Goal: Task Accomplishment & Management: Manage account settings

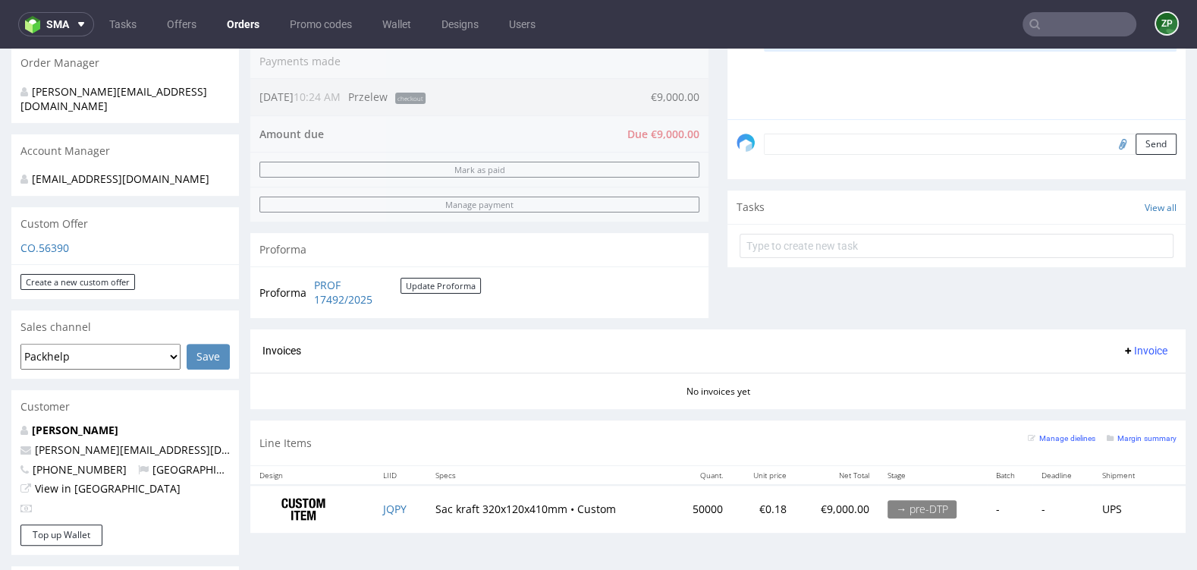
scroll to position [417, 0]
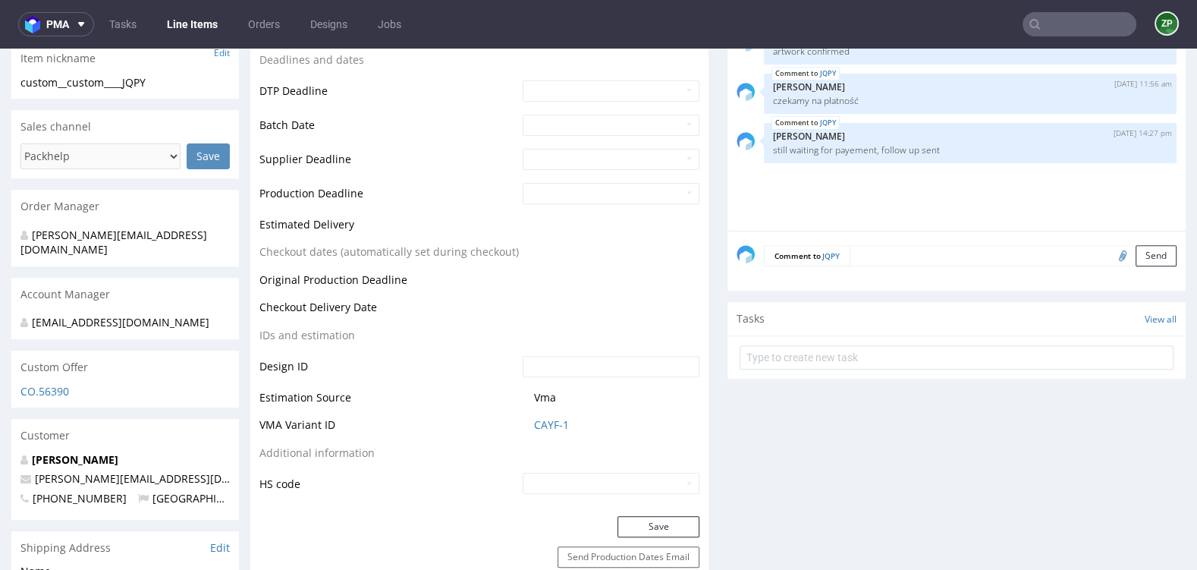
scroll to position [552, 0]
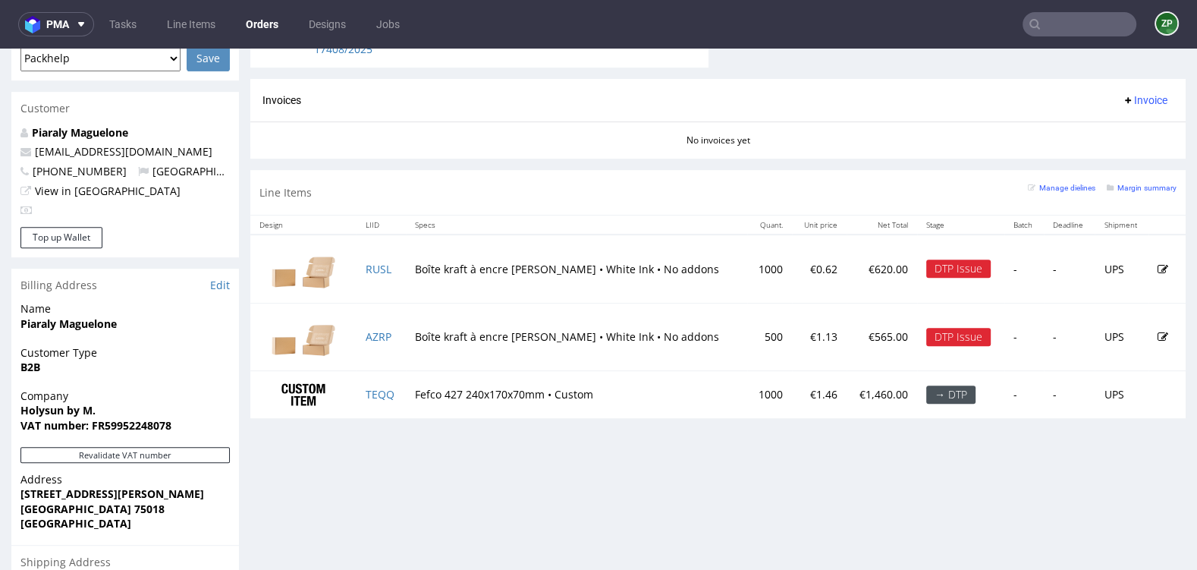
scroll to position [695, 0]
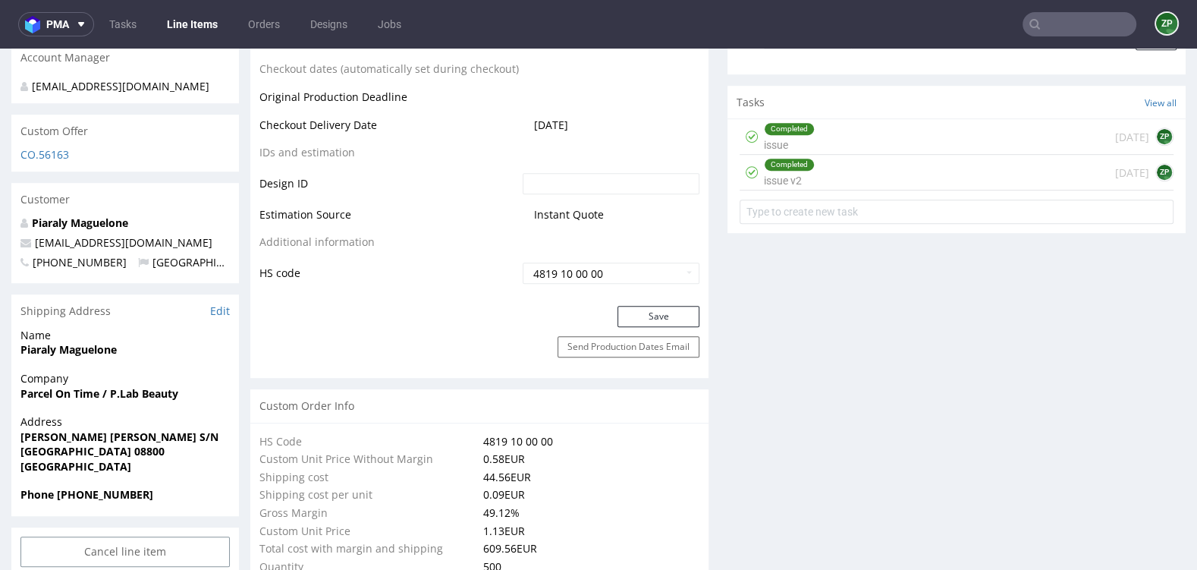
scroll to position [484, 0]
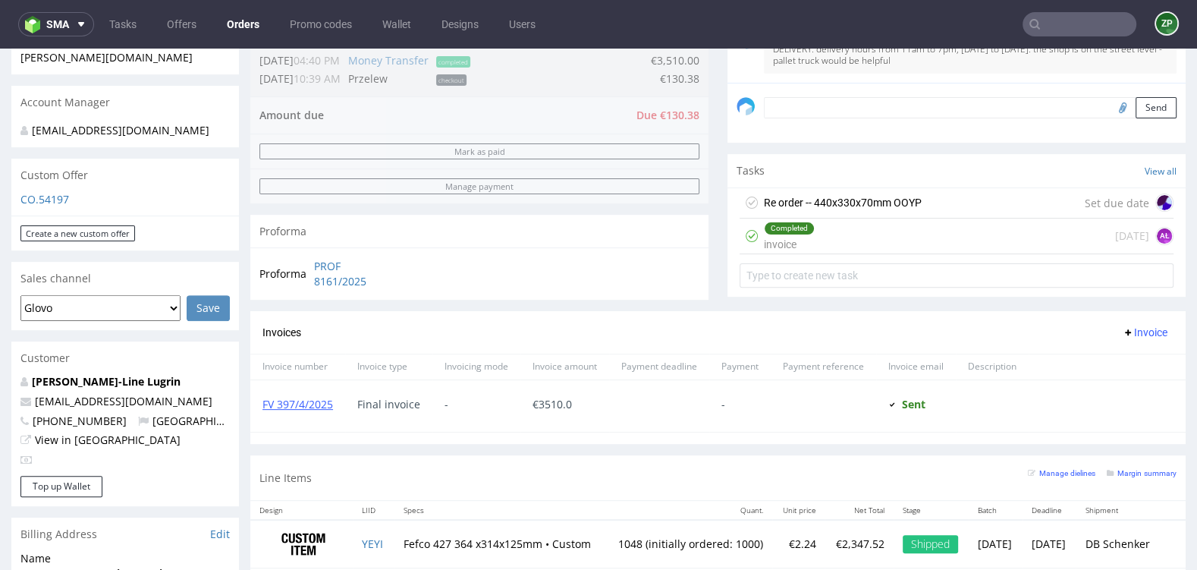
scroll to position [440, 0]
drag, startPoint x: 140, startPoint y: 400, endPoint x: 80, endPoint y: 397, distance: 60.7
click at [80, 397] on p "produit@17h10.com" at bounding box center [124, 399] width 209 height 15
copy link "17h10.com"
click at [298, 396] on link "FV 397/4/2025" at bounding box center [297, 402] width 71 height 14
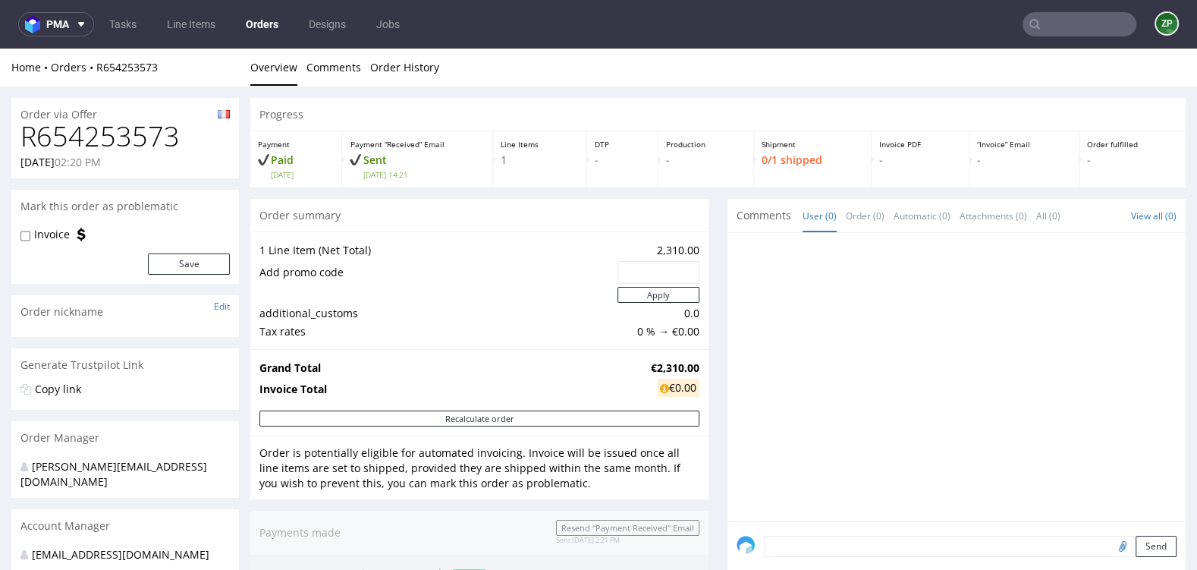
scroll to position [106, 0]
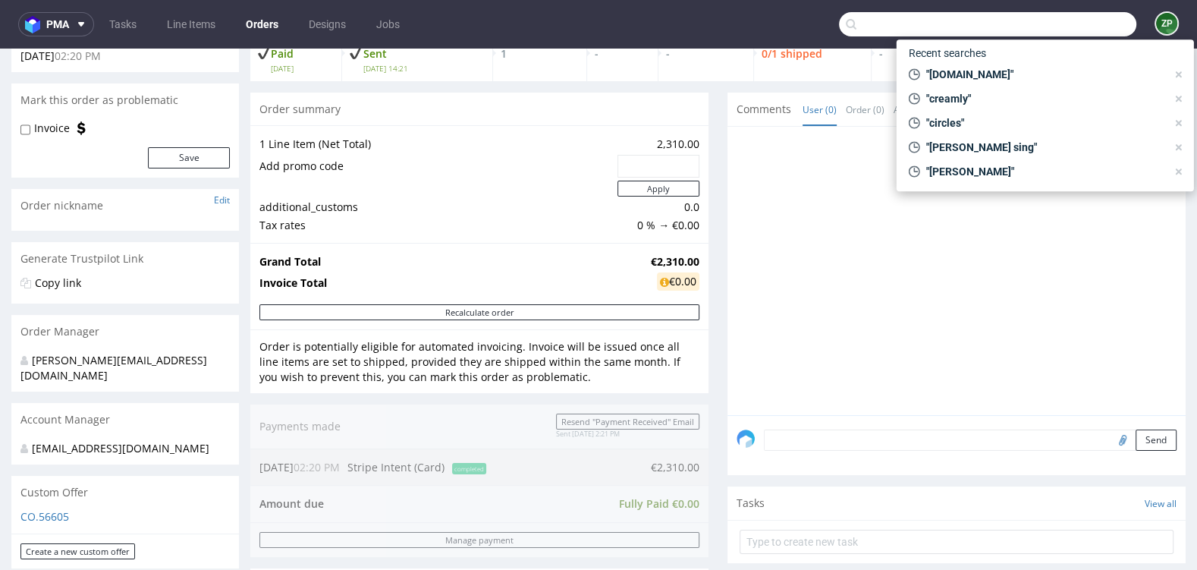
click at [1068, 21] on input "text" at bounding box center [987, 24] width 297 height 24
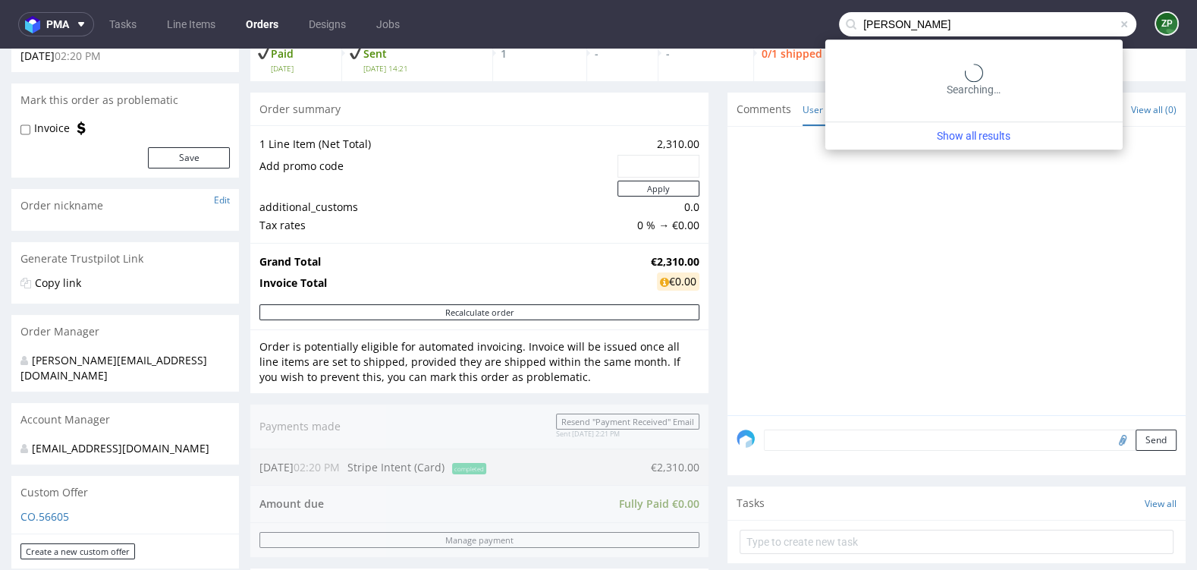
type input "andreas berg"
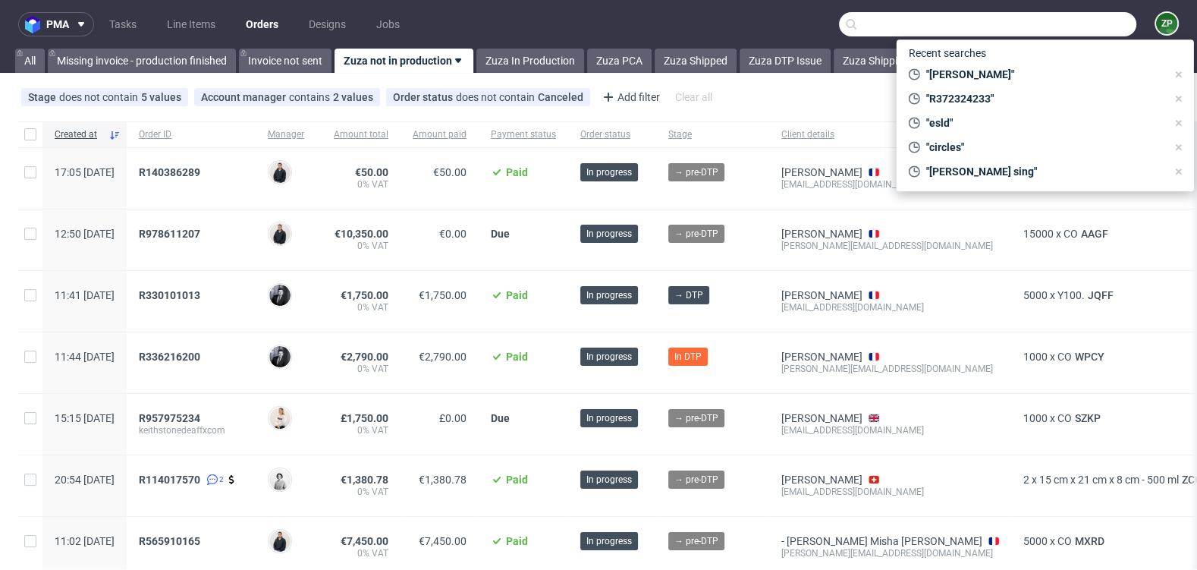
click at [988, 24] on input "text" at bounding box center [987, 24] width 297 height 24
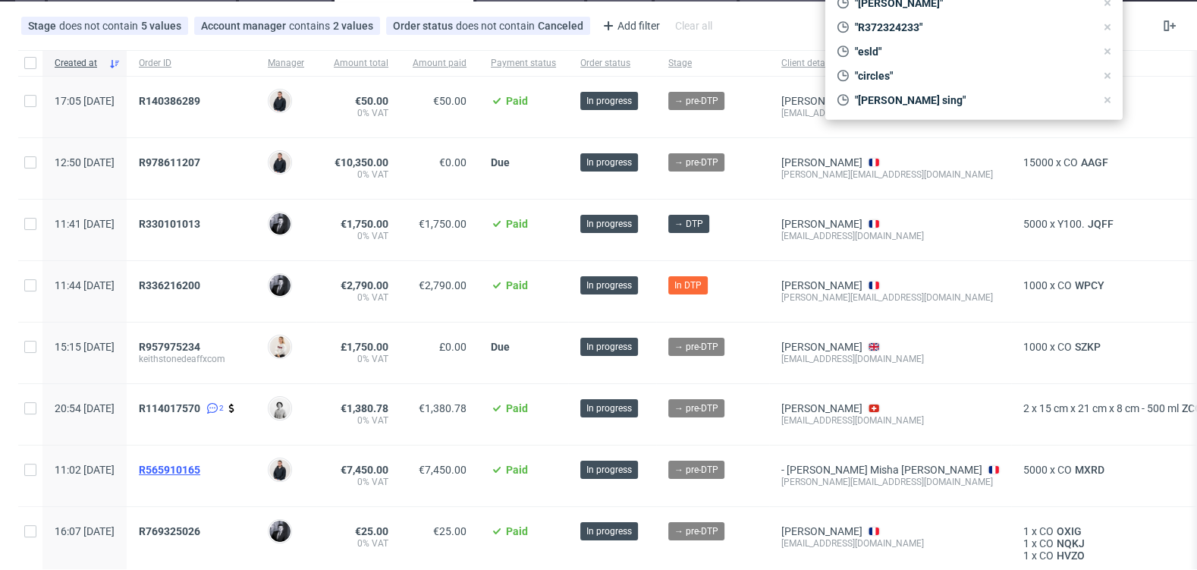
click at [200, 465] on span "R565910165" at bounding box center [169, 469] width 61 height 12
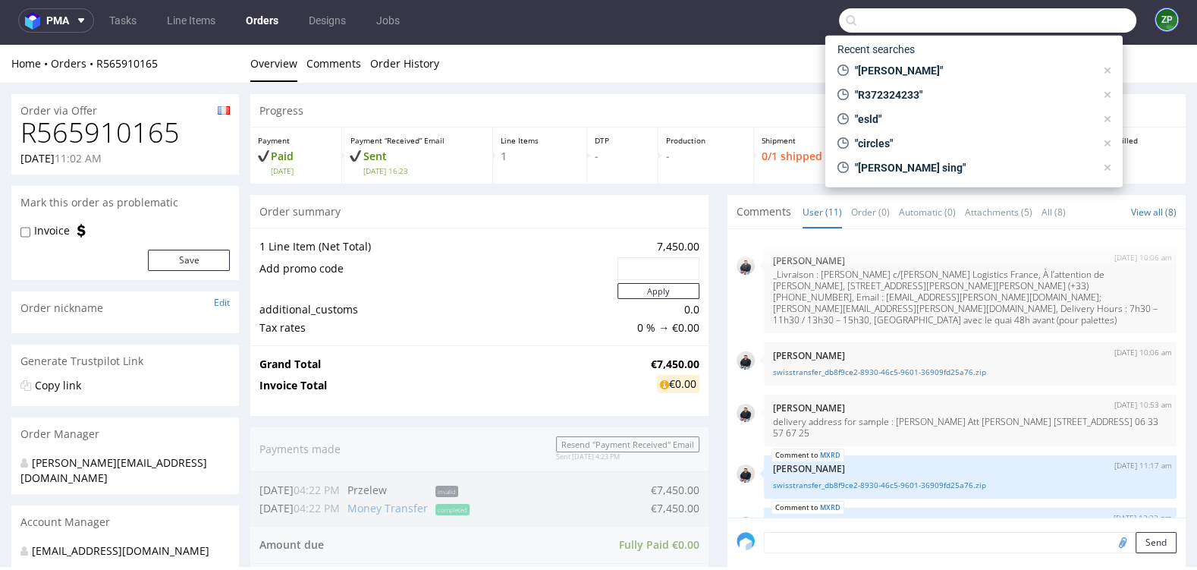
scroll to position [561, 0]
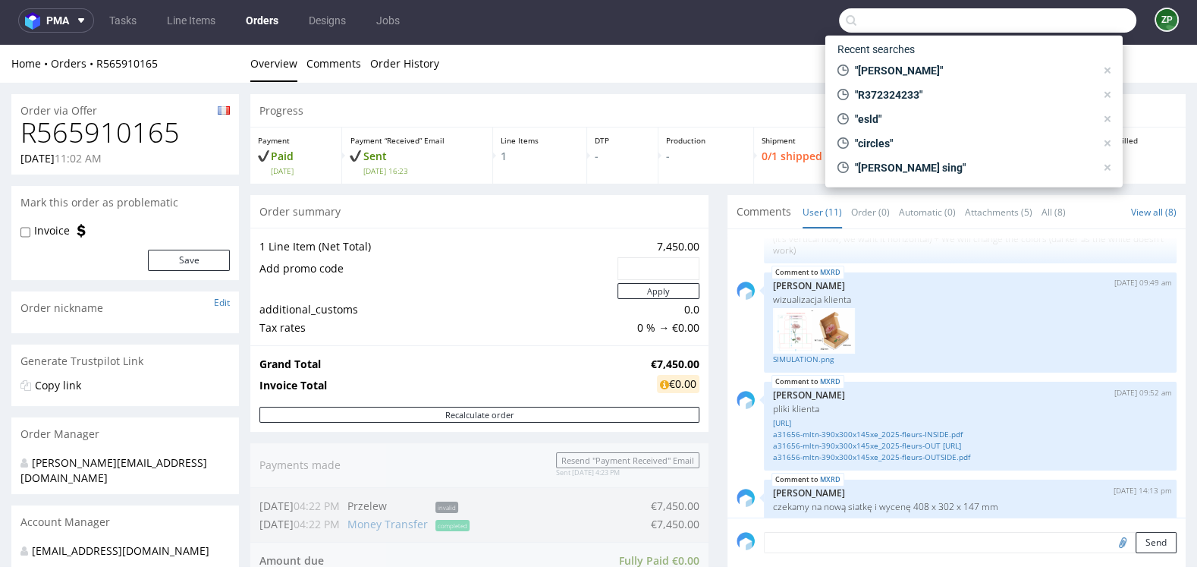
click at [1155, 96] on div "Progress" at bounding box center [717, 110] width 935 height 33
click at [821, 240] on p "Files rejected by the client (12:38PM [DATE]), the reason was: the client it's …" at bounding box center [970, 238] width 394 height 34
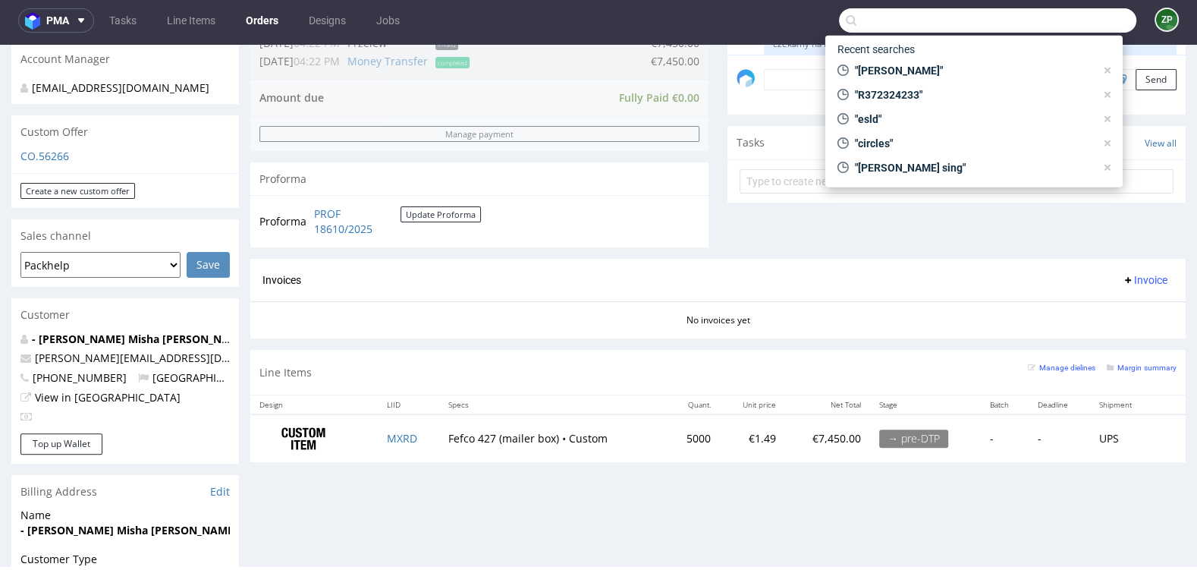
scroll to position [524, 0]
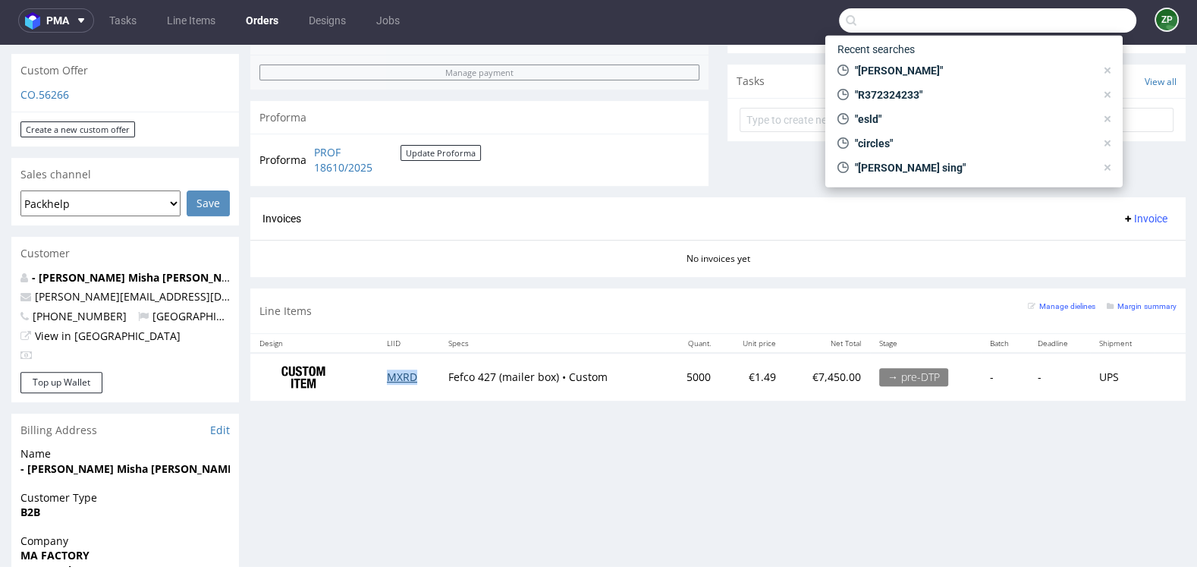
copy link "MXRD"
click at [265, 16] on link "Orders" at bounding box center [262, 20] width 51 height 24
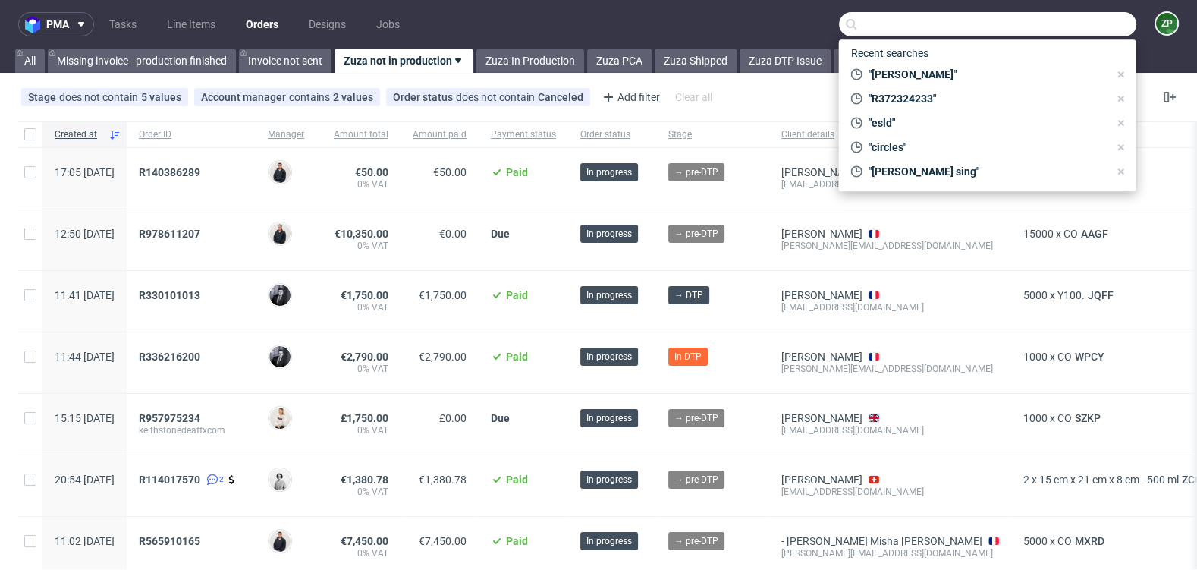
click at [759, 114] on div "Stage does not contain 5 values In production, Prod Issue, Production, +2 more …" at bounding box center [598, 97] width 1197 height 36
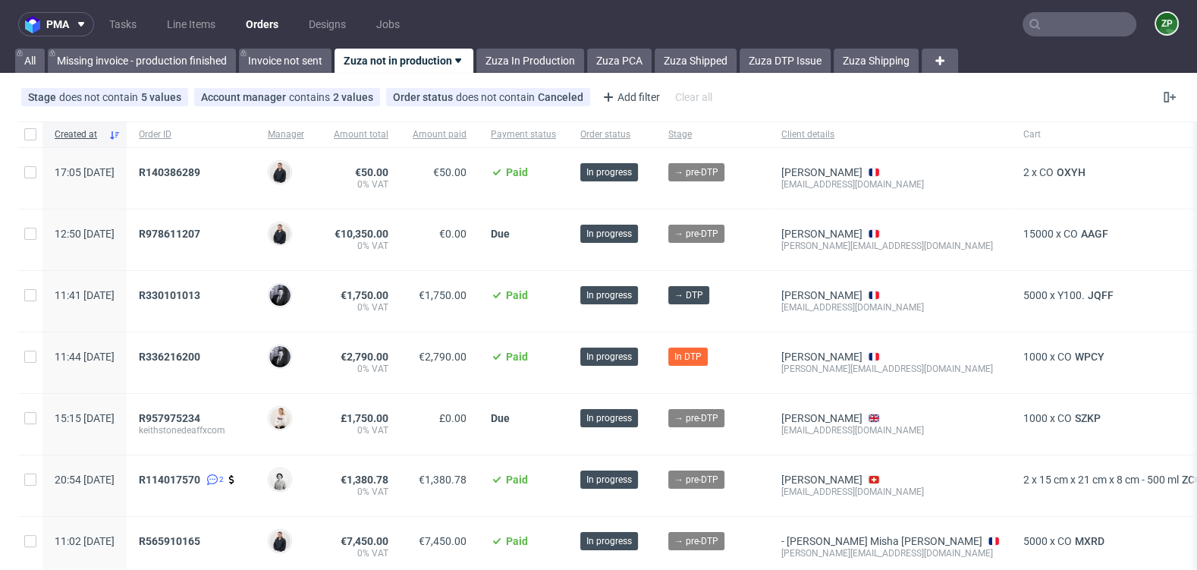
click at [1086, 224] on div "15000 x CO AAGF" at bounding box center [1118, 239] width 214 height 61
click at [1083, 233] on span "AAGF" at bounding box center [1094, 234] width 33 height 12
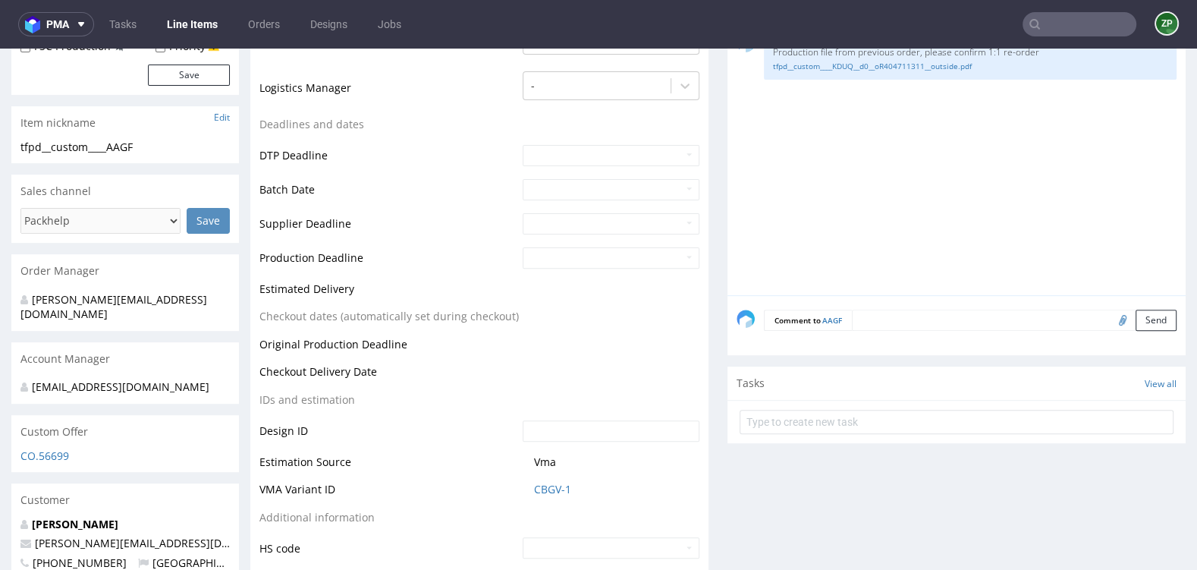
scroll to position [479, 0]
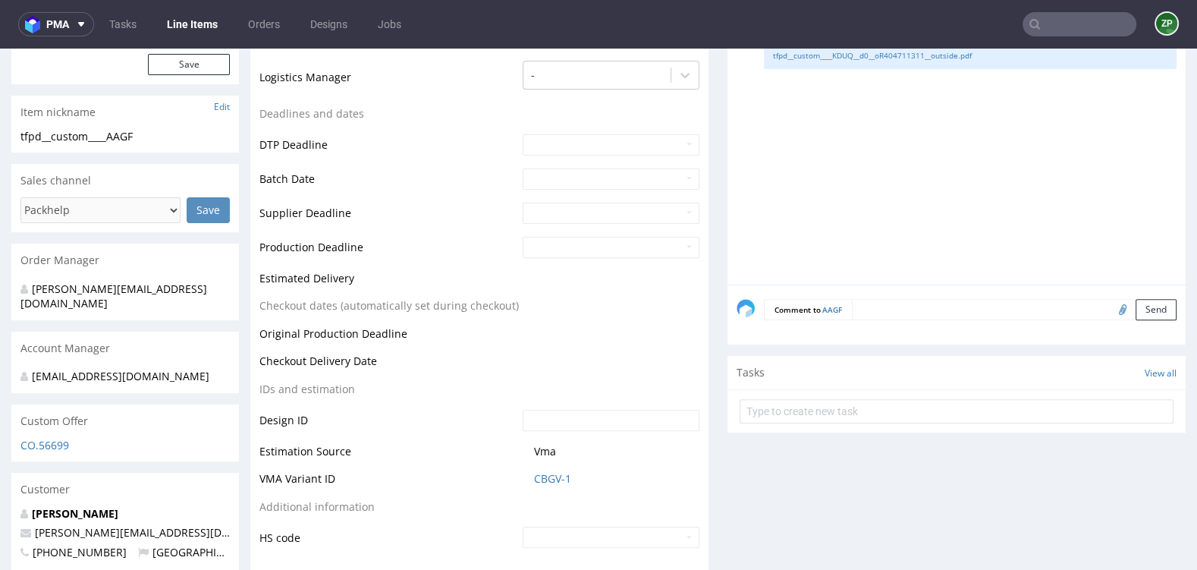
click at [898, 318] on div "Comment to AAGF Send" at bounding box center [956, 314] width 458 height 61
click at [882, 308] on textarea at bounding box center [1014, 309] width 325 height 21
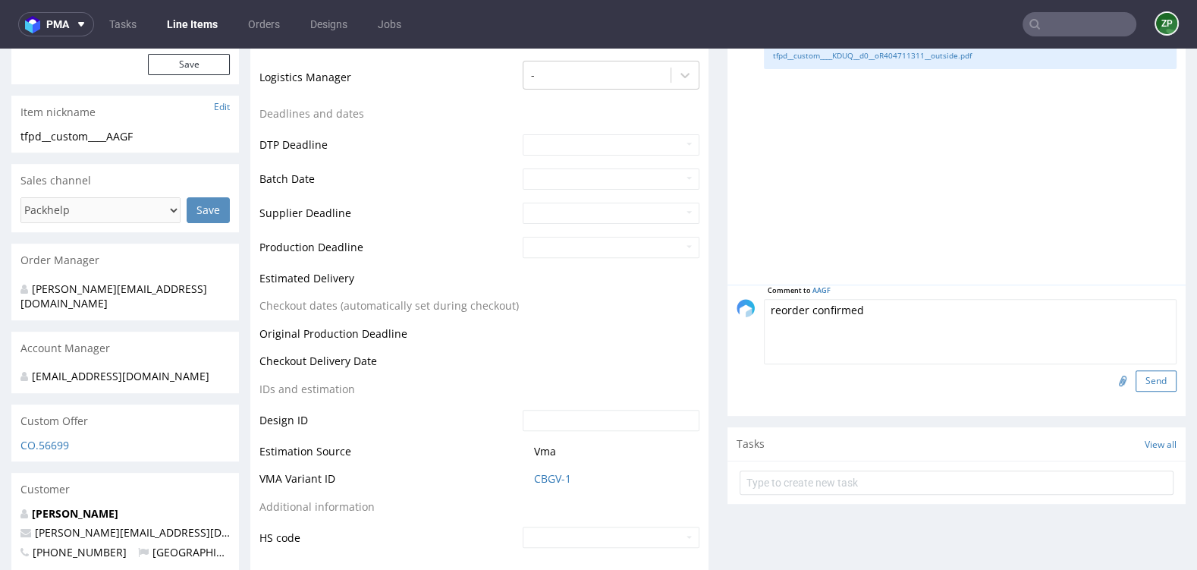
type textarea "reorder confirmed"
click at [1136, 377] on button "Send" at bounding box center [1155, 380] width 41 height 21
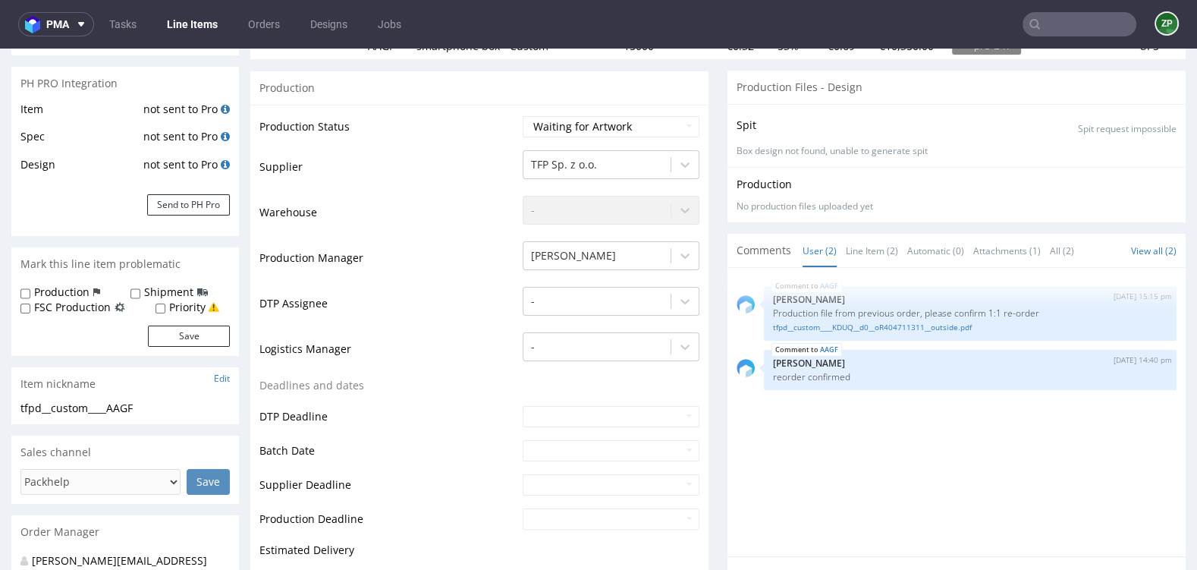
scroll to position [209, 0]
click at [579, 138] on td "Waiting for Artwork Waiting for Diecut Waiting for Mockup Waiting for DTP Waiti…" at bounding box center [609, 131] width 181 height 34
click at [578, 126] on select "Waiting for Artwork Waiting for Diecut Waiting for Mockup Waiting for DTP Waiti…" at bounding box center [611, 125] width 177 height 21
select select "dtp_waiting_for_check"
click at [523, 115] on select "Waiting for Artwork Waiting for Diecut Waiting for Mockup Waiting for DTP Waiti…" at bounding box center [611, 125] width 177 height 21
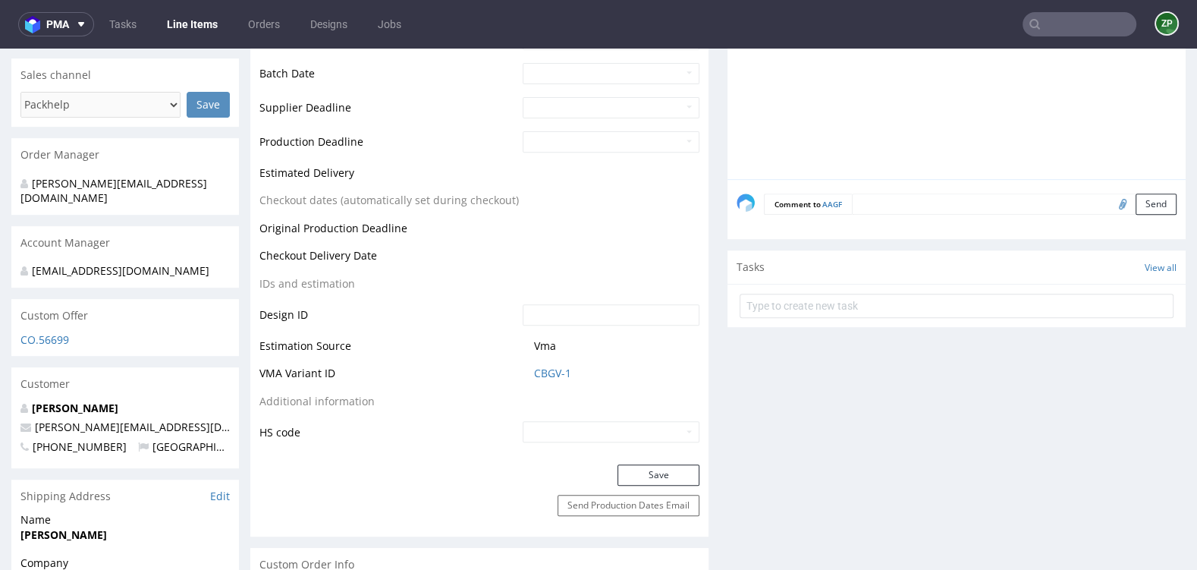
scroll to position [608, 0]
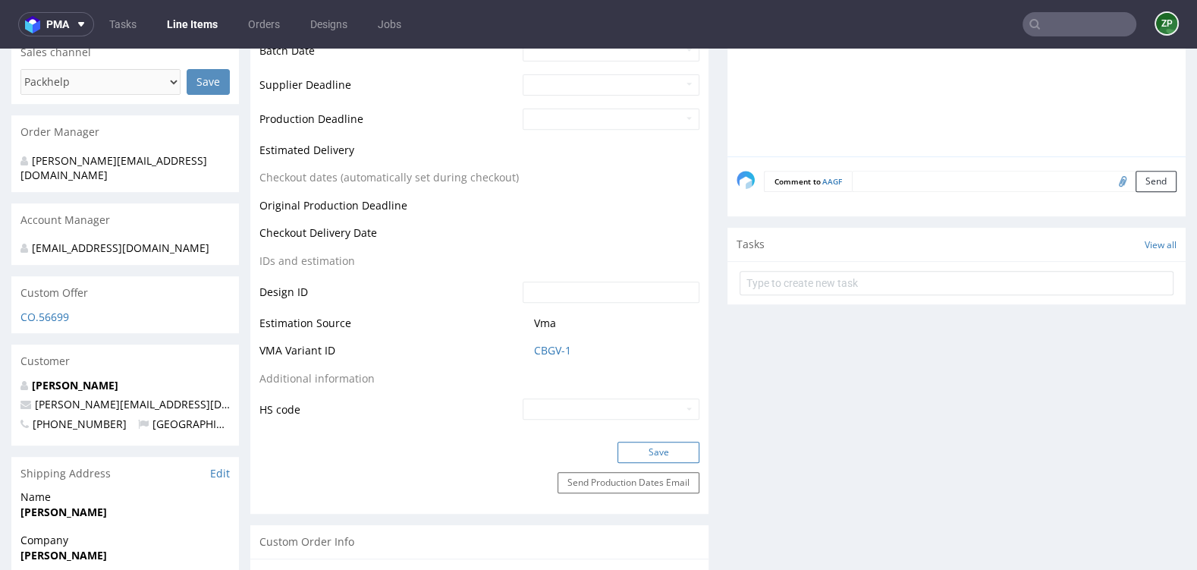
click at [655, 443] on button "Save" at bounding box center [658, 451] width 82 height 21
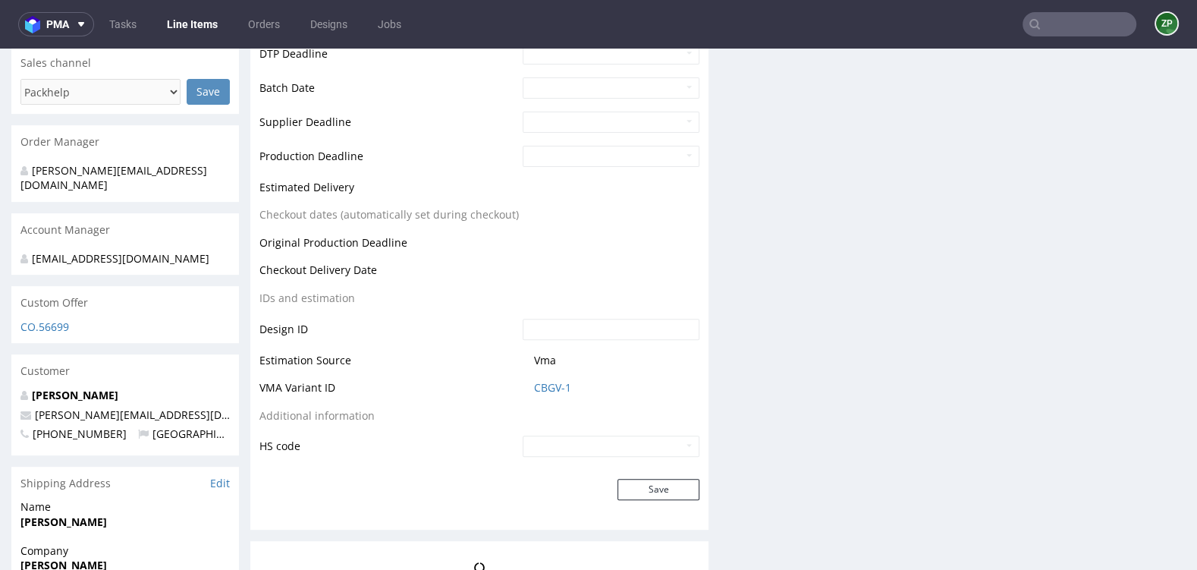
click at [875, 174] on div "Progress Payment Due Design - DTP - Batch - Production - Waybill - Shipment - "…" at bounding box center [717, 111] width 935 height 990
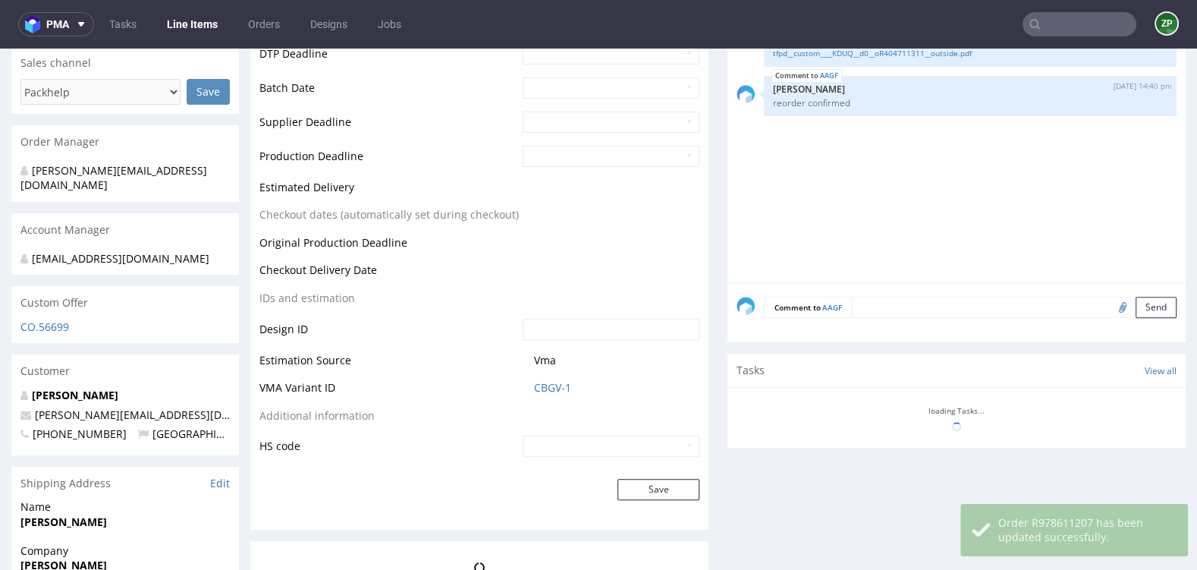
scroll to position [597, 0]
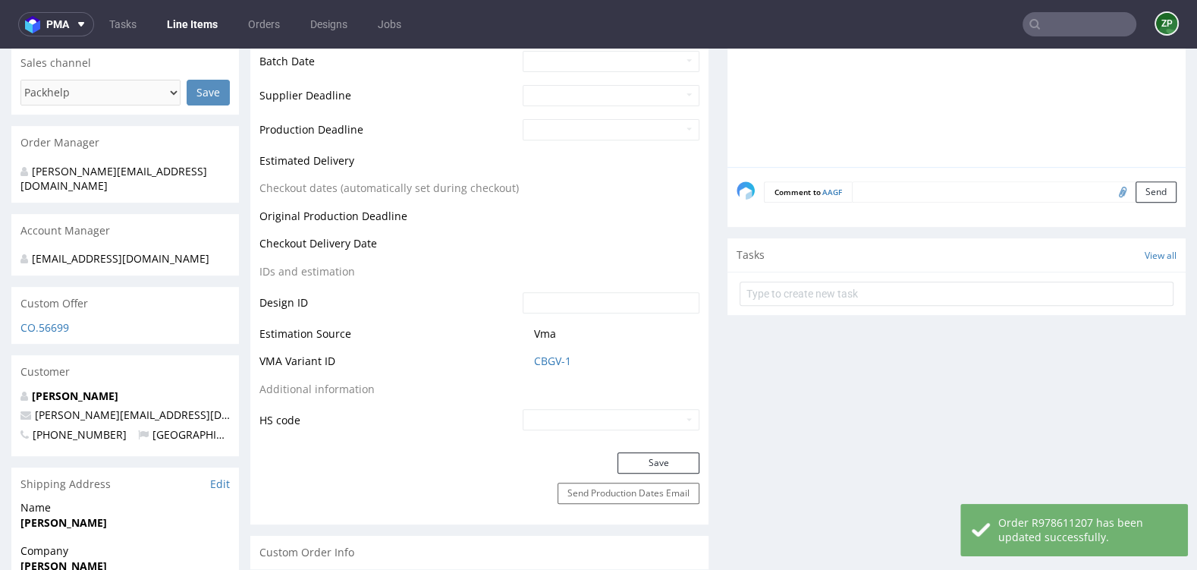
click at [868, 193] on textarea at bounding box center [1014, 191] width 325 height 21
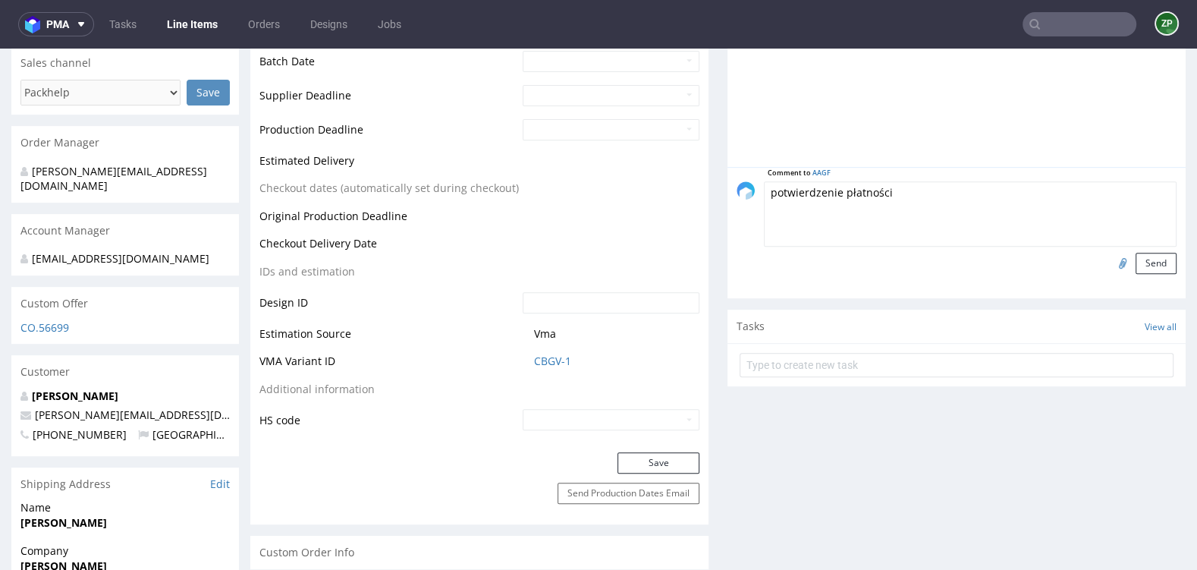
type textarea "potwierdzenie płatności"
click at [1111, 265] on input "file" at bounding box center [1120, 263] width 21 height 20
click at [1110, 262] on input "file" at bounding box center [1120, 263] width 21 height 20
type input "C:\fakepath\image (8).png"
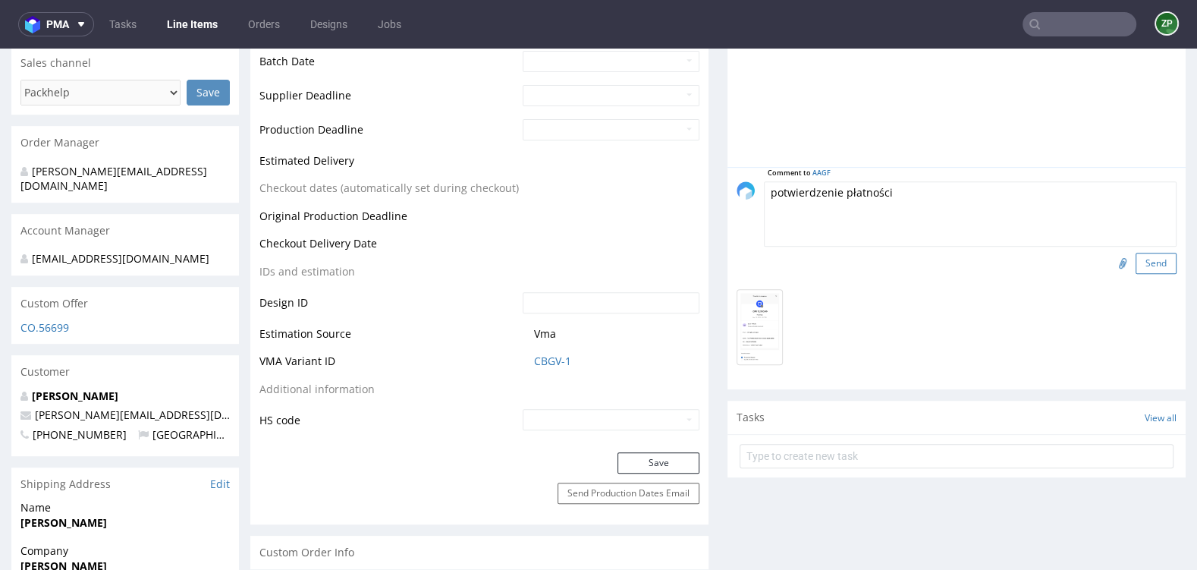
click at [1145, 259] on button "Send" at bounding box center [1155, 263] width 41 height 21
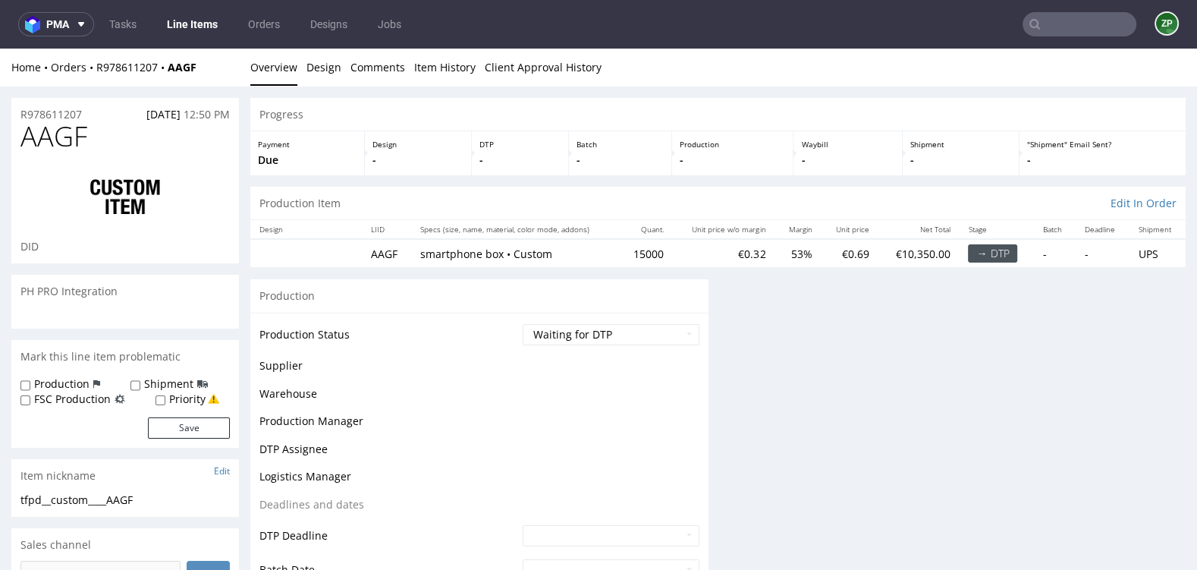
scroll to position [0, 0]
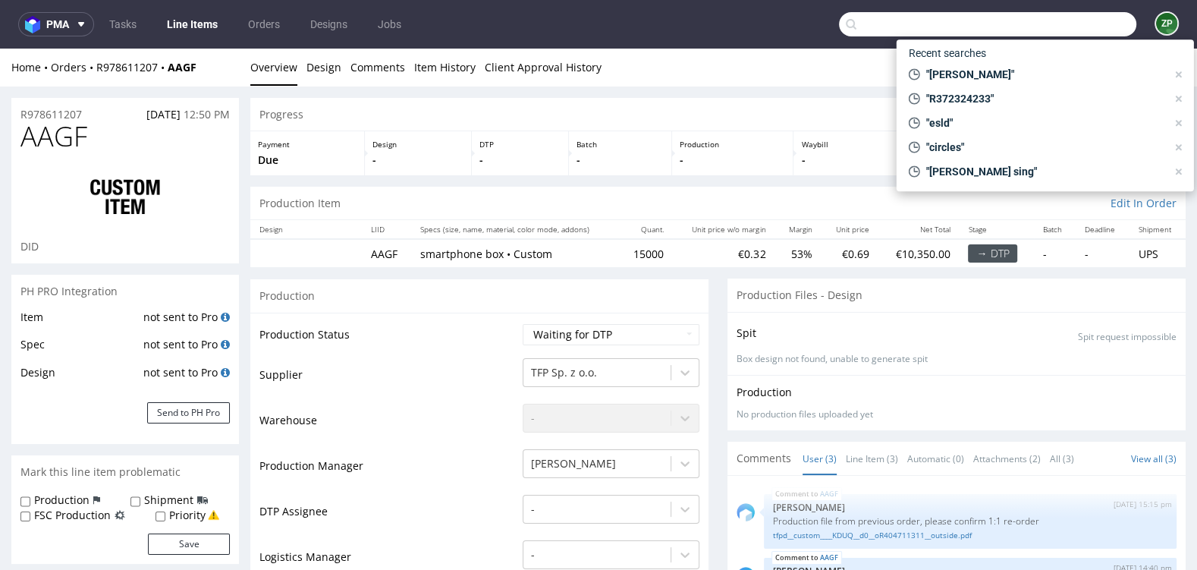
click at [1078, 31] on input "text" at bounding box center [987, 24] width 297 height 24
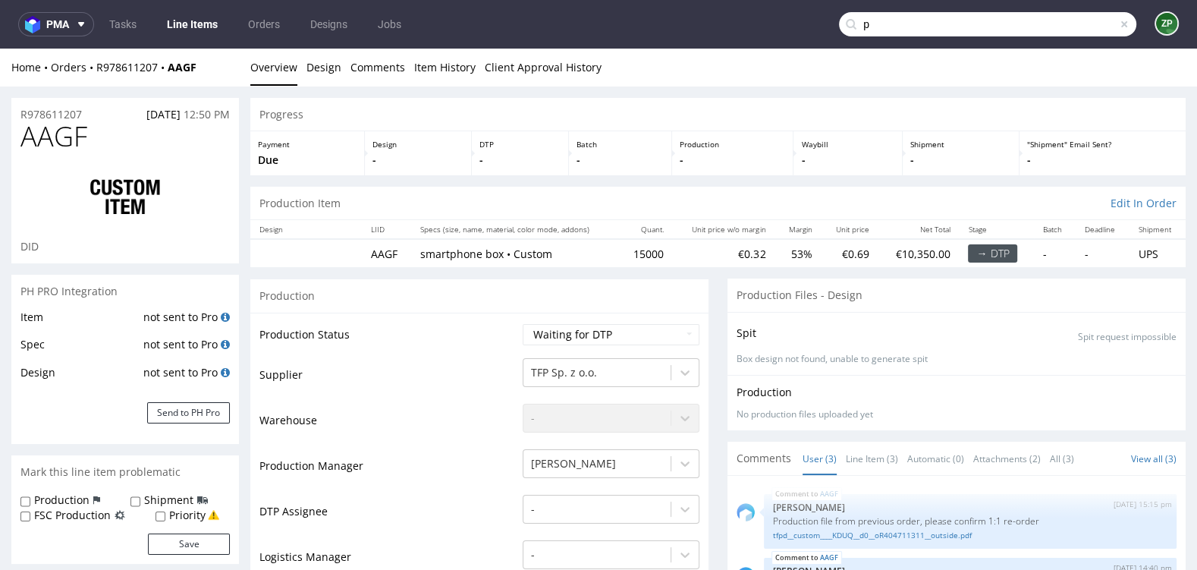
type input "p"
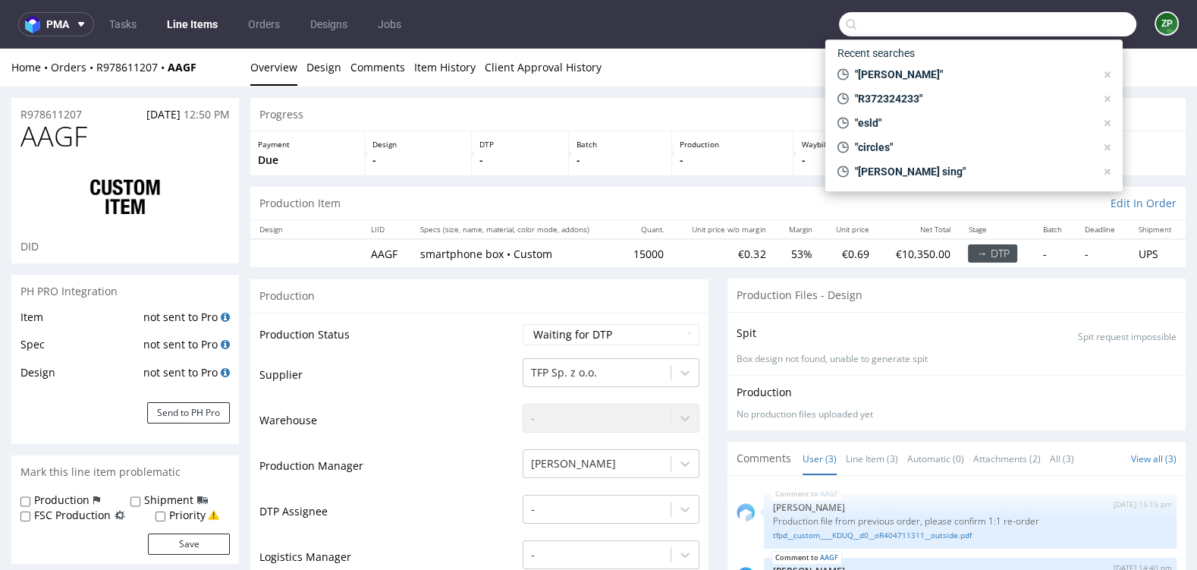
paste input "R380152243"
type input "R380152243"
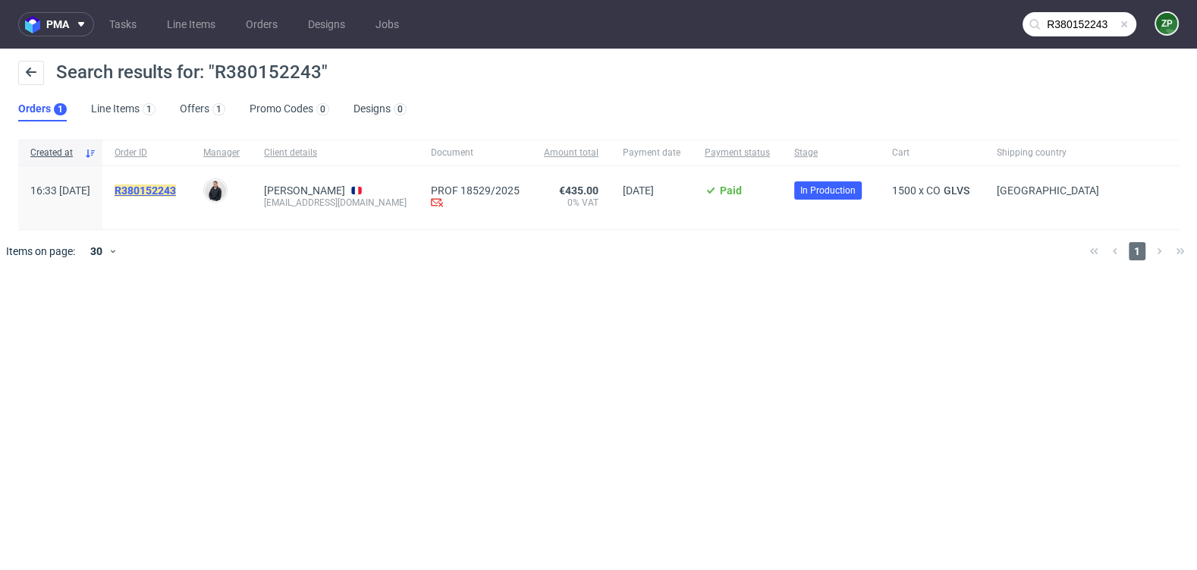
click at [176, 192] on mark "R380152243" at bounding box center [145, 190] width 61 height 12
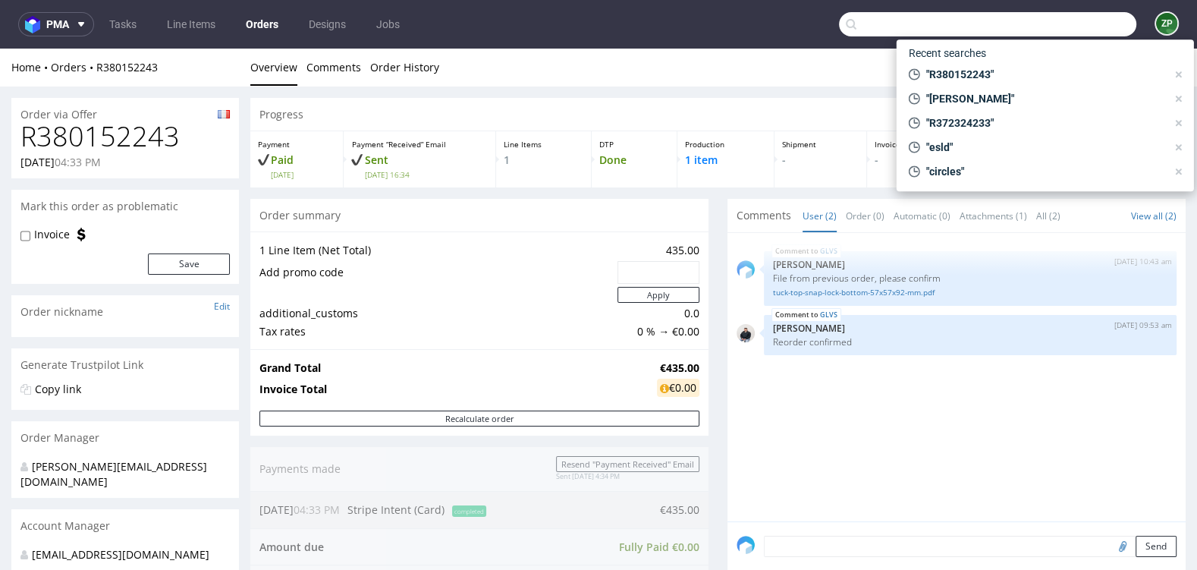
click at [1028, 21] on input "text" at bounding box center [987, 24] width 297 height 24
paste input "R307087336"
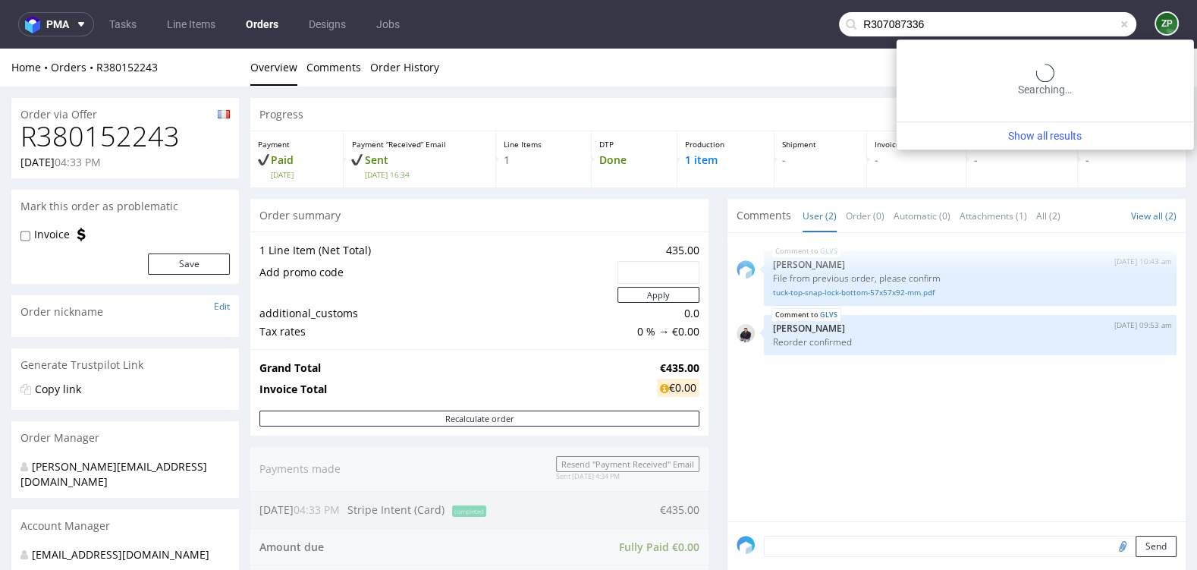
type input "R307087336"
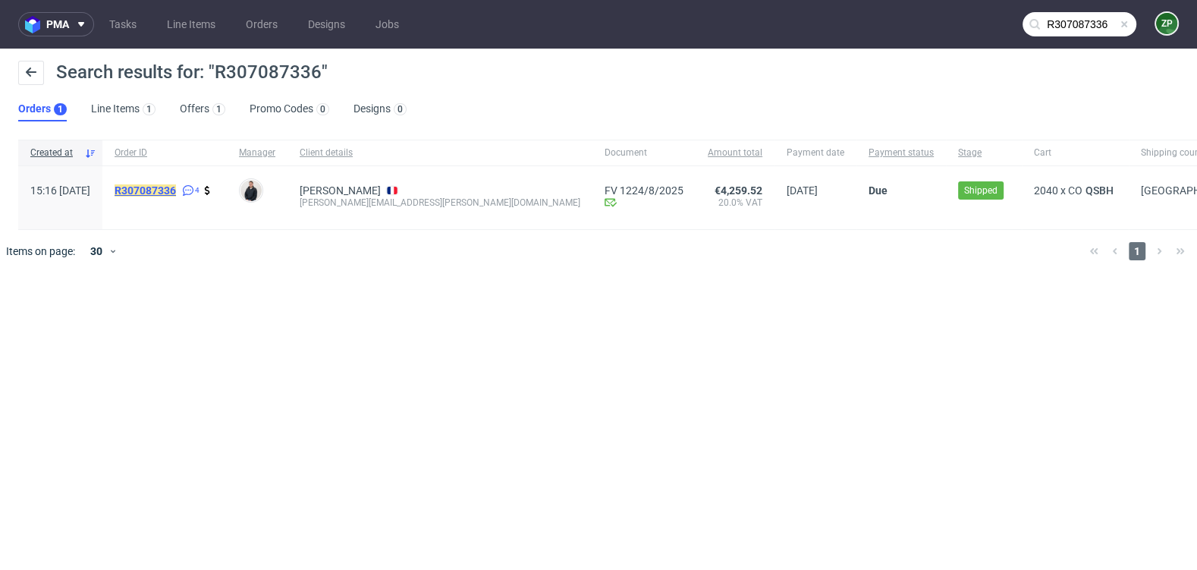
click at [176, 187] on mark "R307087336" at bounding box center [145, 190] width 61 height 12
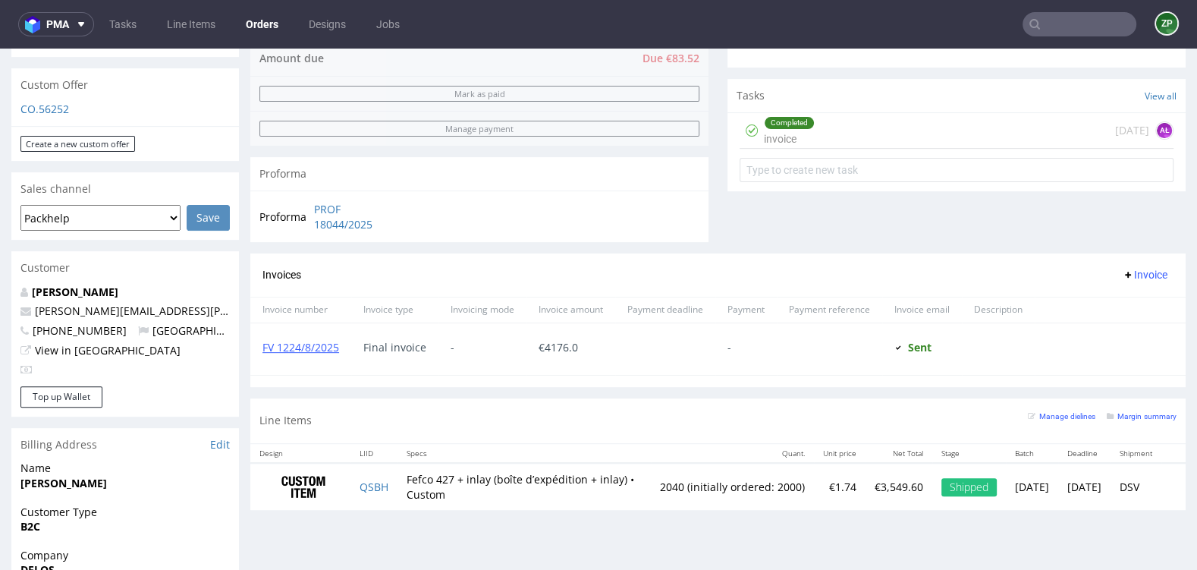
scroll to position [516, 0]
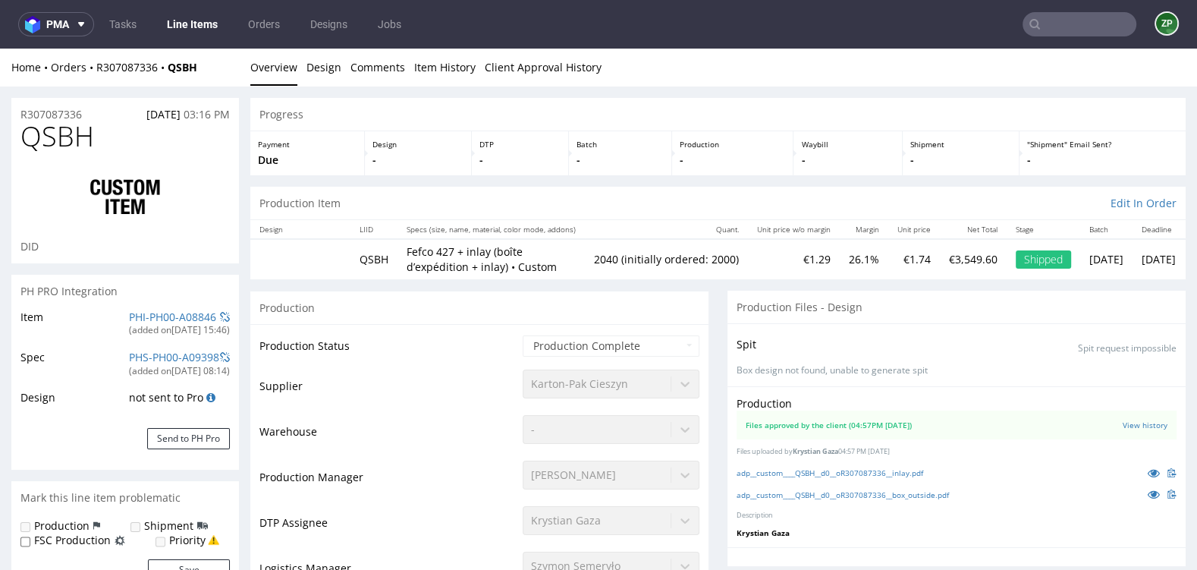
type input "2040"
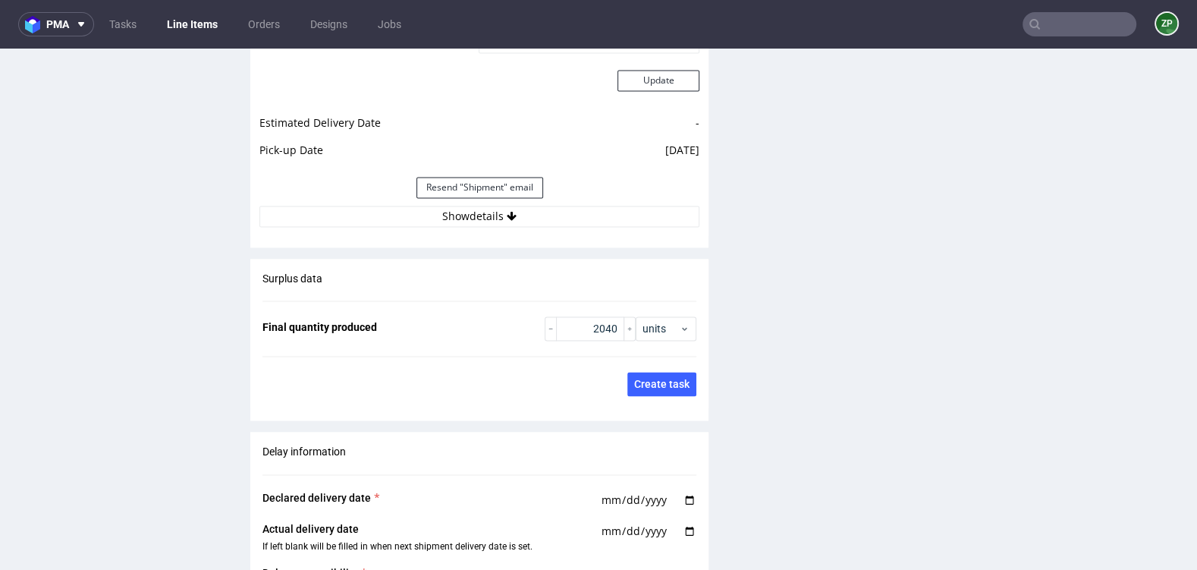
scroll to position [2164, 0]
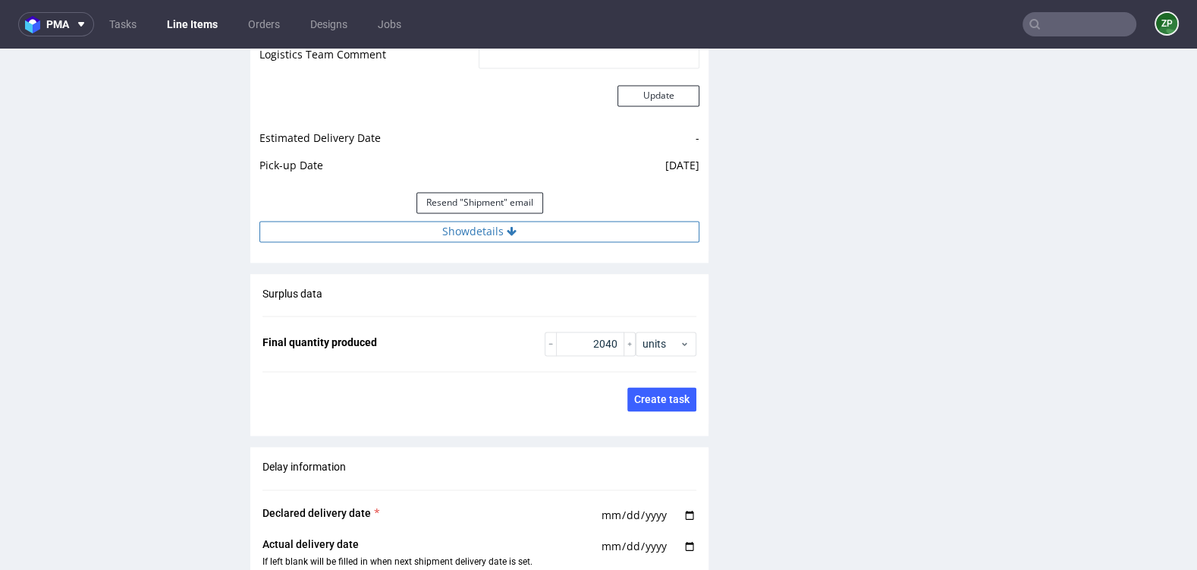
click at [491, 230] on button "Show details" at bounding box center [479, 231] width 440 height 21
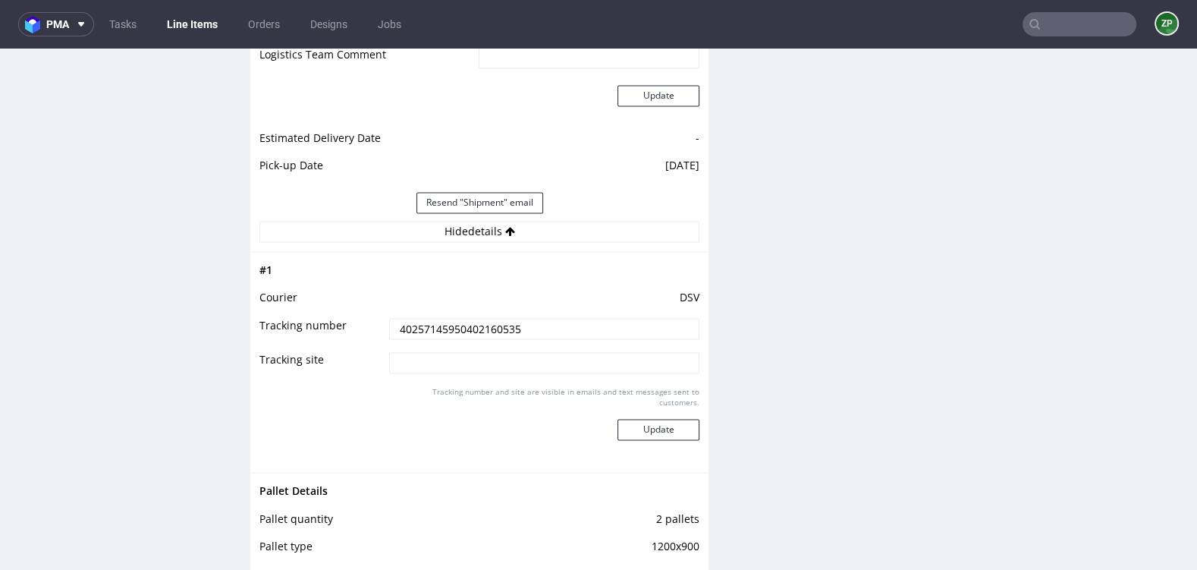
click at [407, 329] on input "40257145950402160535" at bounding box center [544, 328] width 310 height 21
click at [1059, 31] on input "text" at bounding box center [1079, 24] width 114 height 24
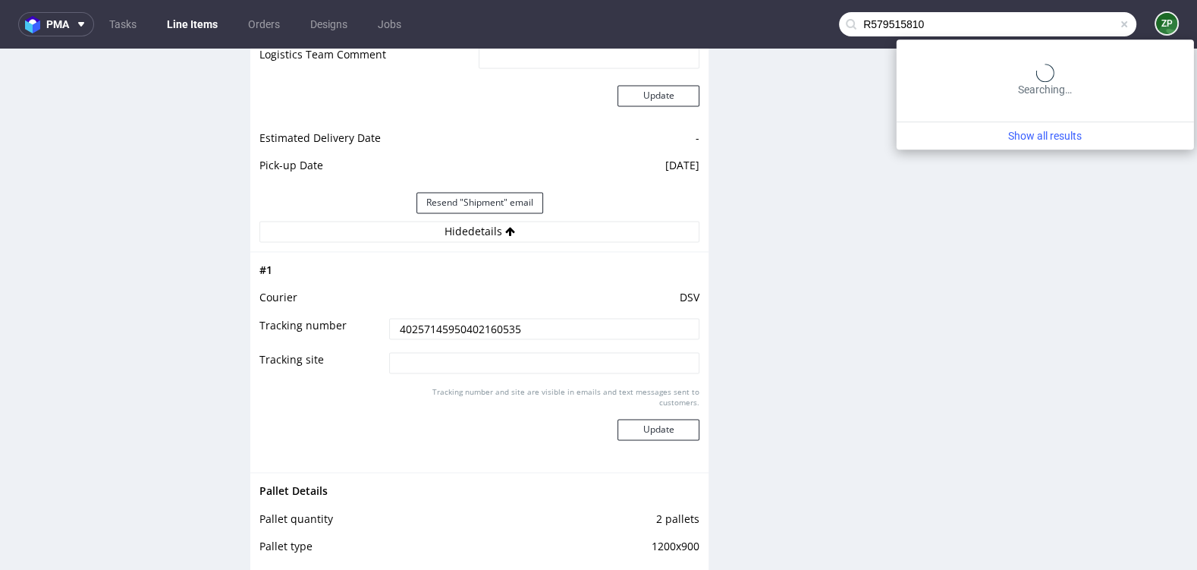
type input "R579515810"
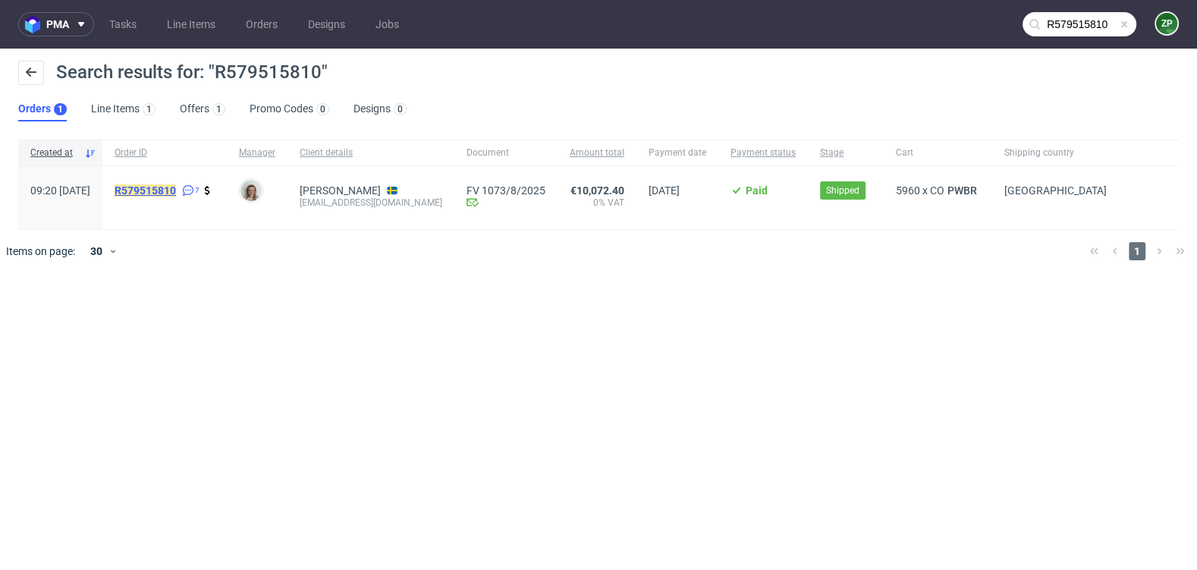
click at [176, 189] on mark "R579515810" at bounding box center [145, 190] width 61 height 12
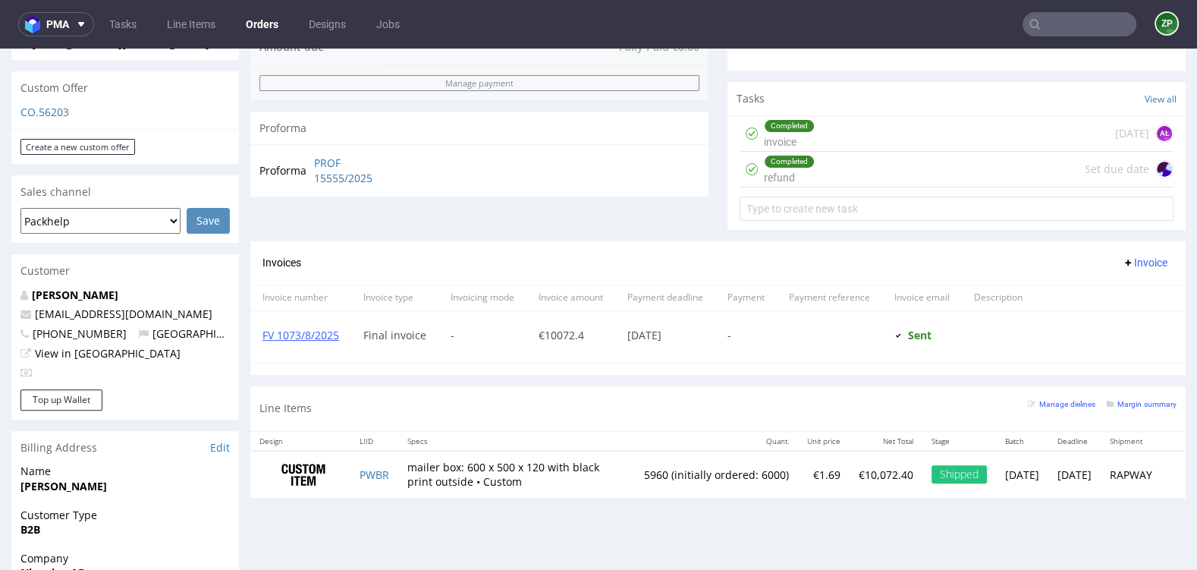
scroll to position [517, 0]
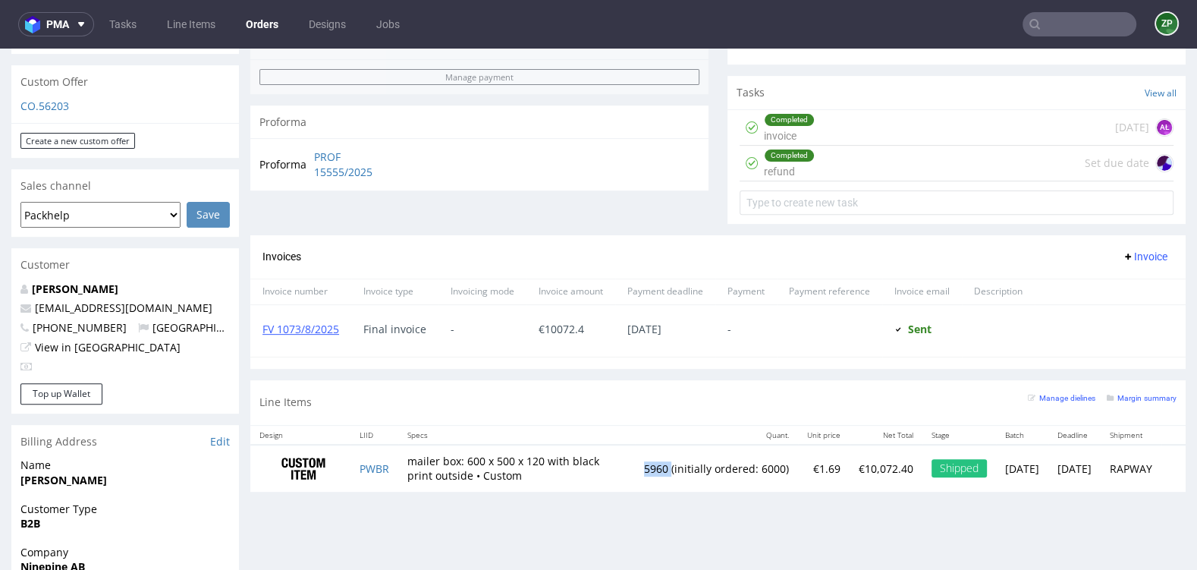
drag, startPoint x: 591, startPoint y: 463, endPoint x: 619, endPoint y: 463, distance: 28.1
click at [635, 463] on td "5960 (initially ordered: 6000)" at bounding box center [716, 468] width 163 height 48
drag, startPoint x: 616, startPoint y: 460, endPoint x: 595, endPoint y: 460, distance: 21.2
click at [635, 460] on td "5960 (initially ordered: 6000)" at bounding box center [716, 468] width 163 height 48
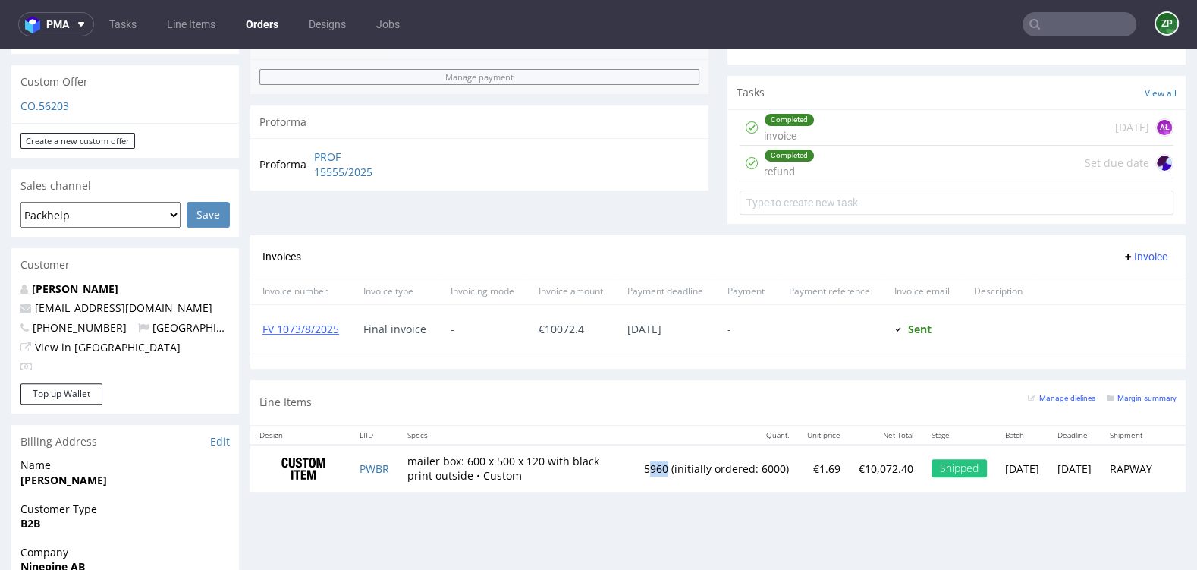
click at [635, 460] on td "5960 (initially ordered: 6000)" at bounding box center [716, 468] width 163 height 48
drag, startPoint x: 591, startPoint y: 462, endPoint x: 617, endPoint y: 463, distance: 25.8
click at [635, 463] on td "5960 (initially ordered: 6000)" at bounding box center [716, 468] width 163 height 48
copy td "5960"
click at [280, 32] on link "Orders" at bounding box center [262, 24] width 51 height 24
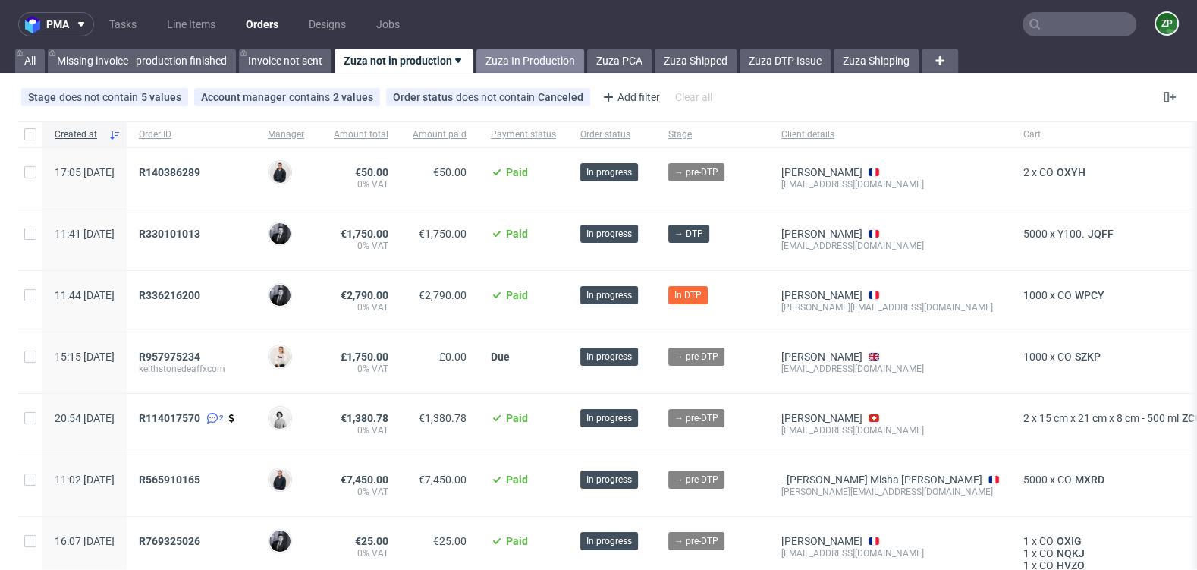
click at [537, 56] on link "Zuza In Production" at bounding box center [530, 61] width 108 height 24
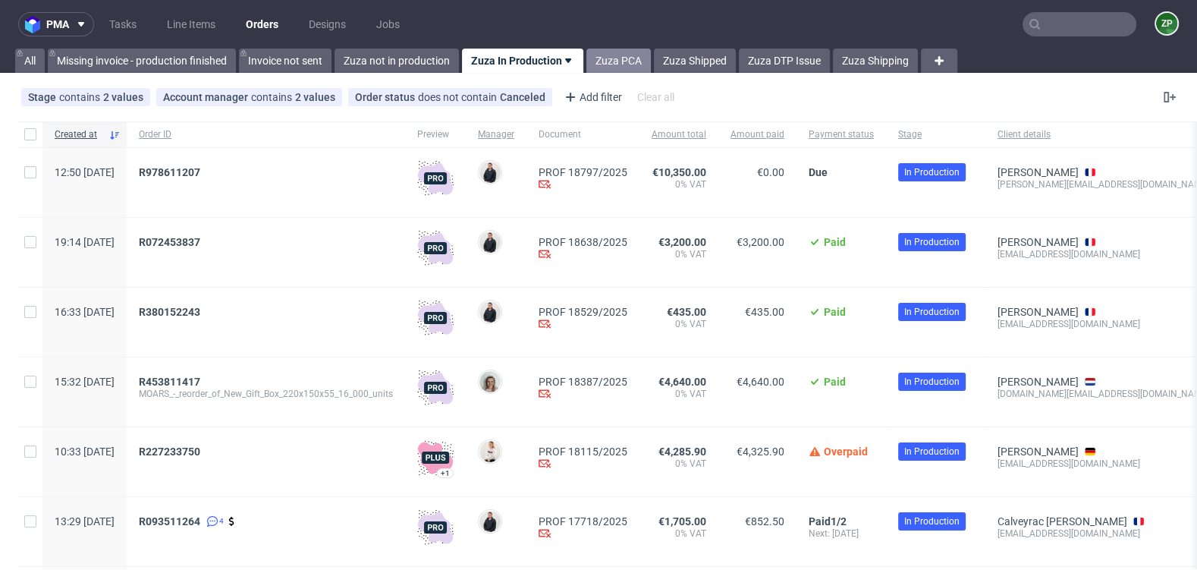
click at [626, 60] on link "Zuza PCA" at bounding box center [618, 61] width 64 height 24
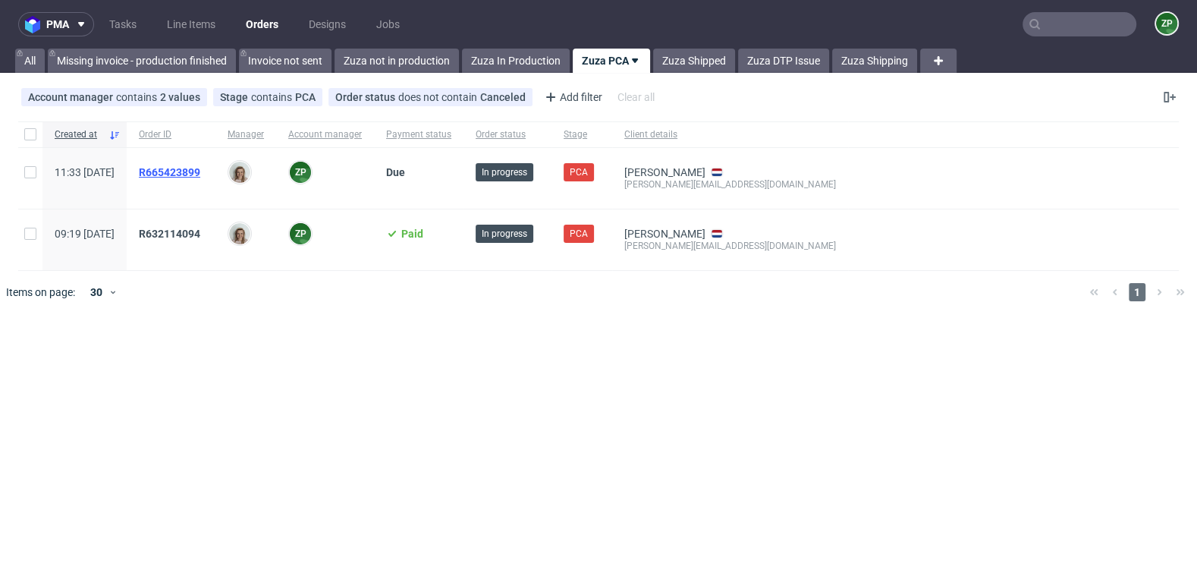
click at [200, 171] on span "R665423899" at bounding box center [169, 172] width 61 height 12
click at [200, 232] on span "R632114094" at bounding box center [169, 234] width 61 height 12
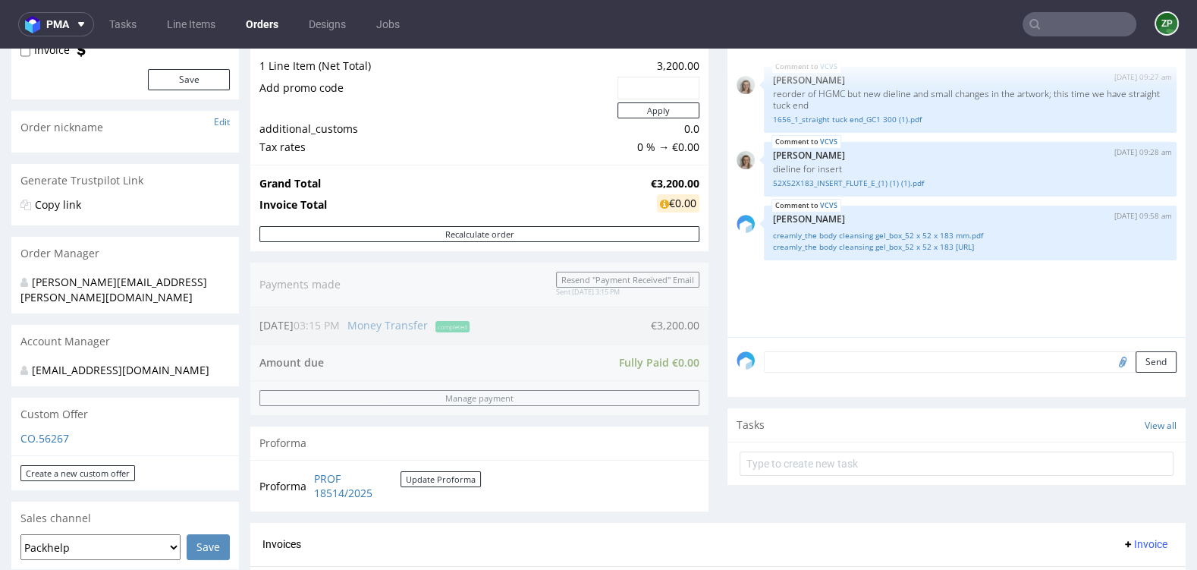
scroll to position [187, 0]
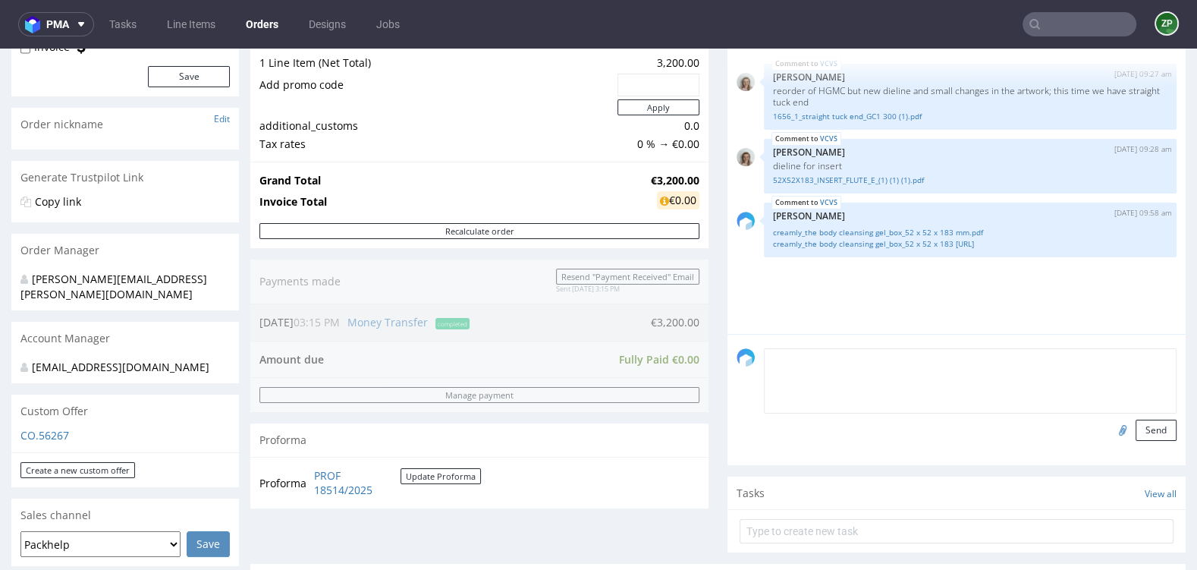
click at [834, 360] on textarea at bounding box center [970, 380] width 413 height 65
type textarea "c"
click at [877, 351] on textarea "PCA sent needs update pleas," at bounding box center [970, 380] width 413 height 65
click at [963, 354] on textarea "PCA sent needs update, pleas," at bounding box center [970, 380] width 413 height 65
type textarea "PCA sent needs update, please use the files attached"
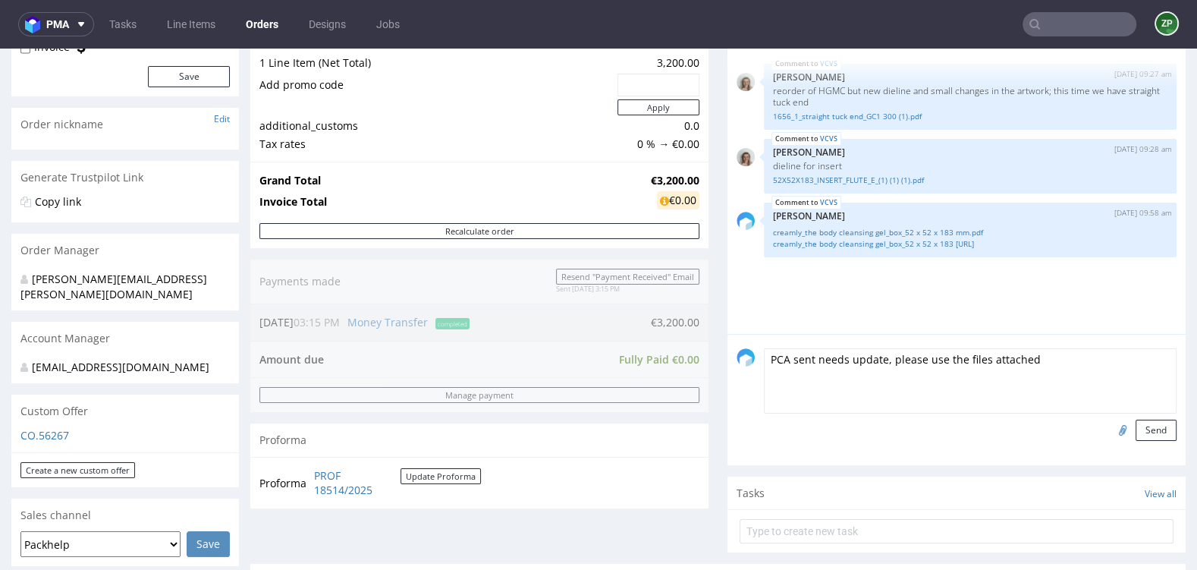
click at [1110, 427] on input "file" at bounding box center [1120, 429] width 21 height 20
type input "C:\fakepath\creamly_the body cleansing gel_box_52 x 52 x 183 mm (1).pdf"
click at [1135, 423] on button "Send" at bounding box center [1155, 429] width 41 height 21
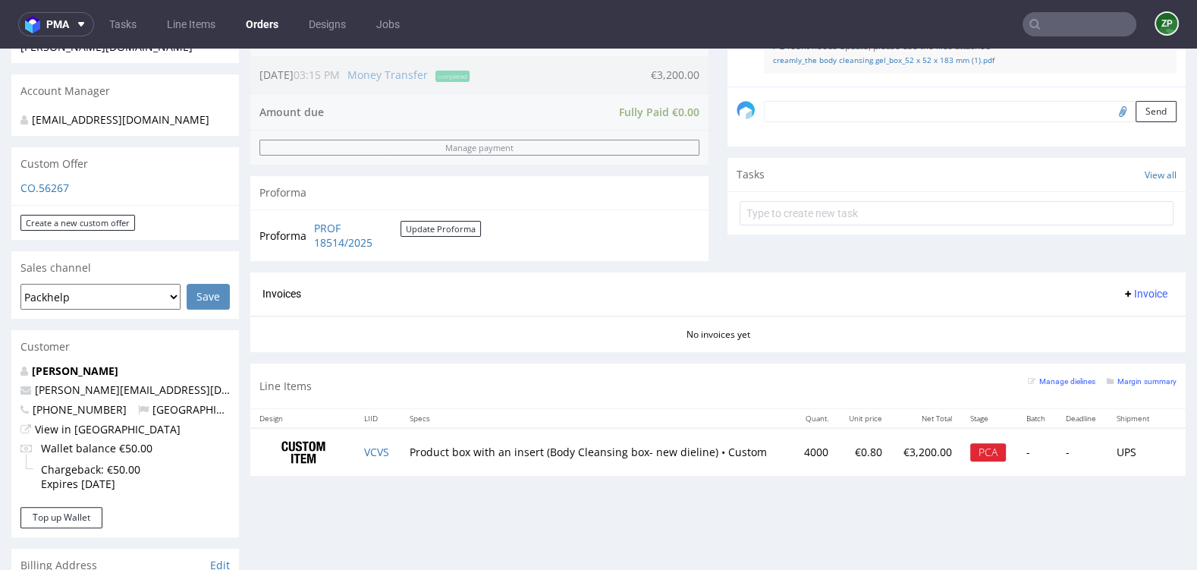
scroll to position [436, 0]
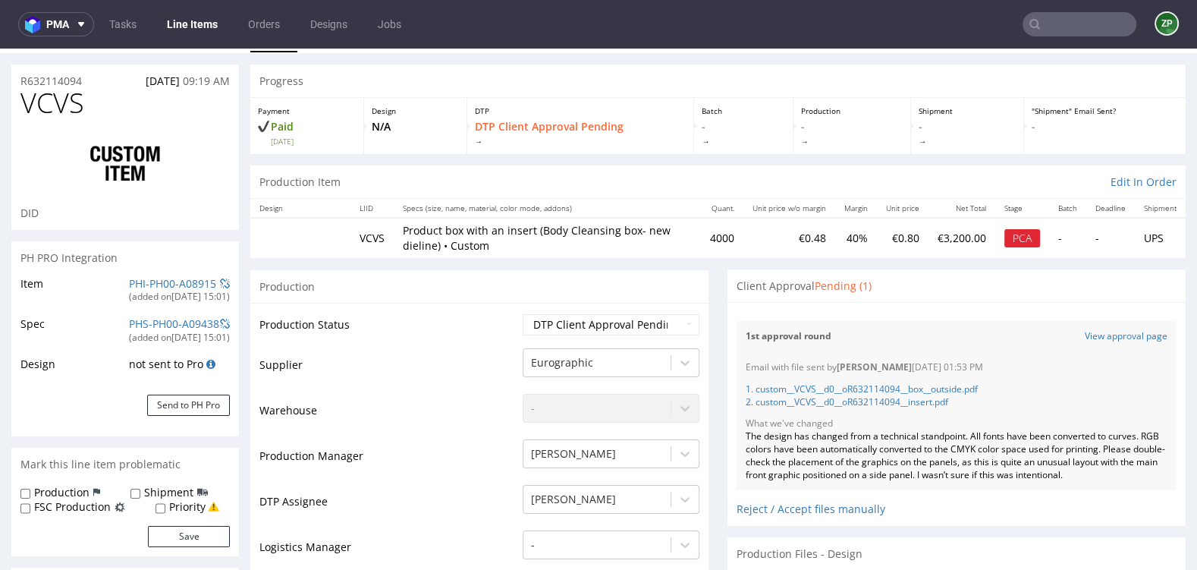
scroll to position [36, 0]
click at [810, 504] on div "Reject / Accept files manually" at bounding box center [956, 501] width 440 height 27
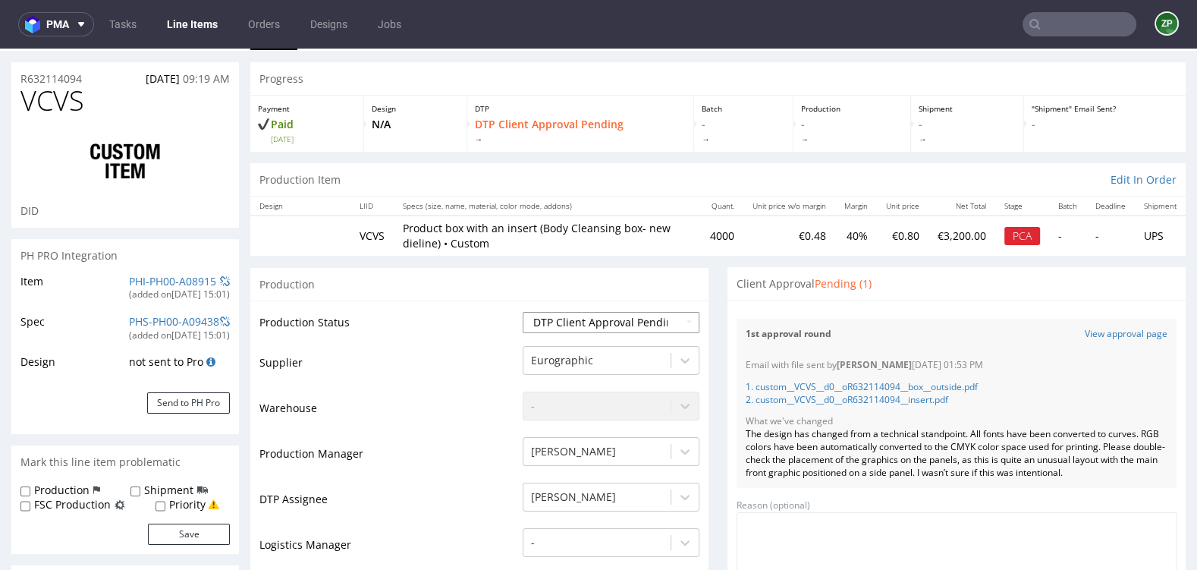
click at [627, 325] on select "Waiting for Artwork Waiting for Diecut Waiting for Mockup Waiting for DTP Waiti…" at bounding box center [611, 322] width 177 height 21
select select "back_for_dtp"
click at [523, 312] on select "Waiting for Artwork Waiting for Diecut Waiting for Mockup Waiting for DTP Waiti…" at bounding box center [611, 322] width 177 height 21
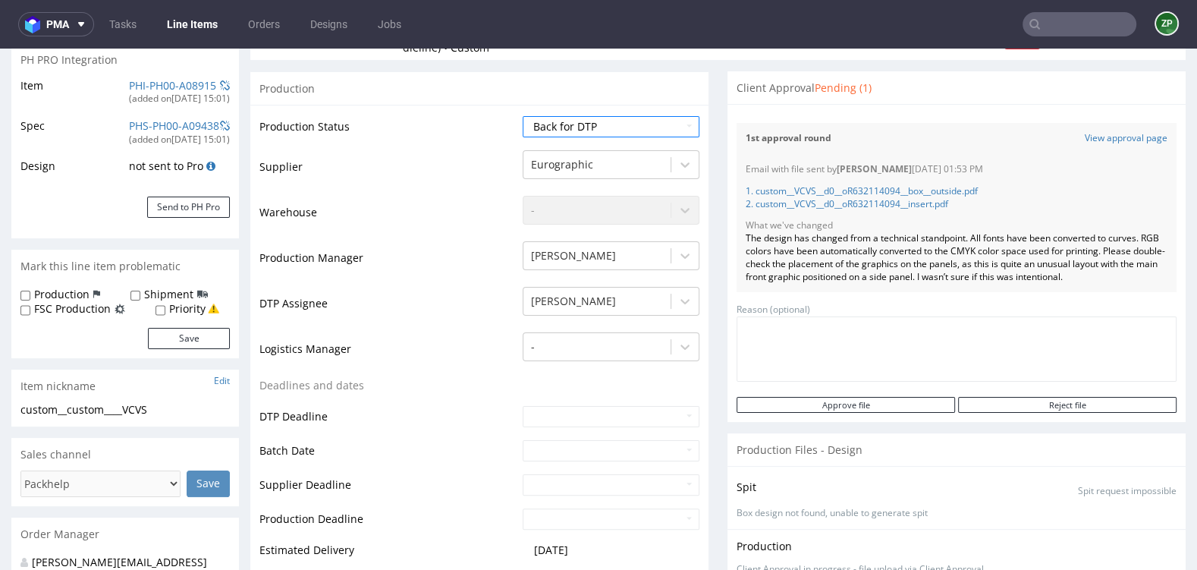
scroll to position [240, 0]
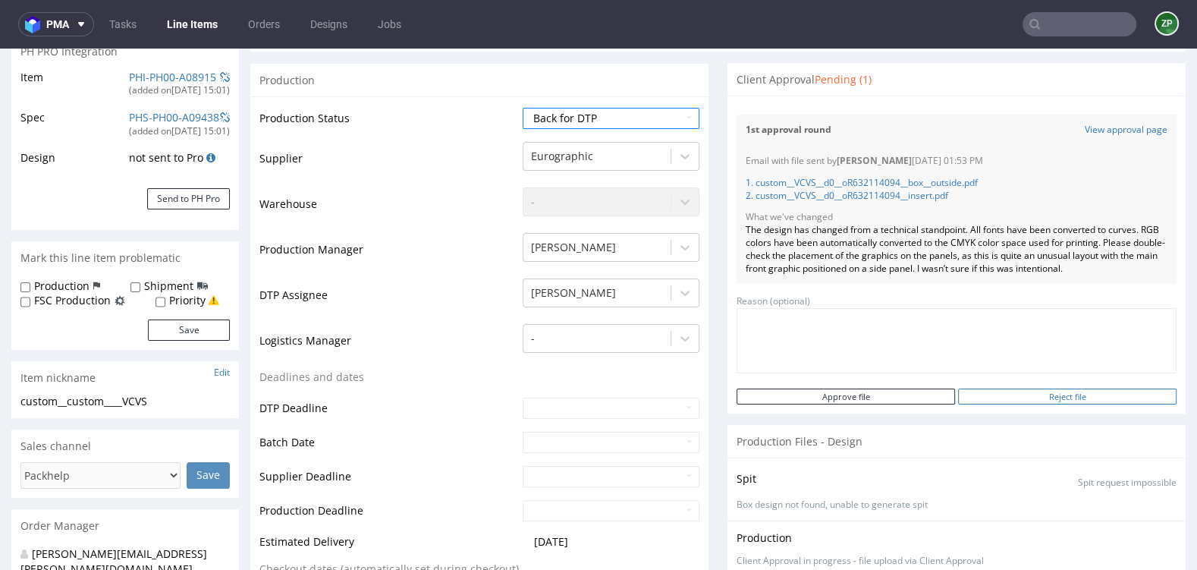
click at [1041, 392] on input "Reject file" at bounding box center [1067, 396] width 218 height 16
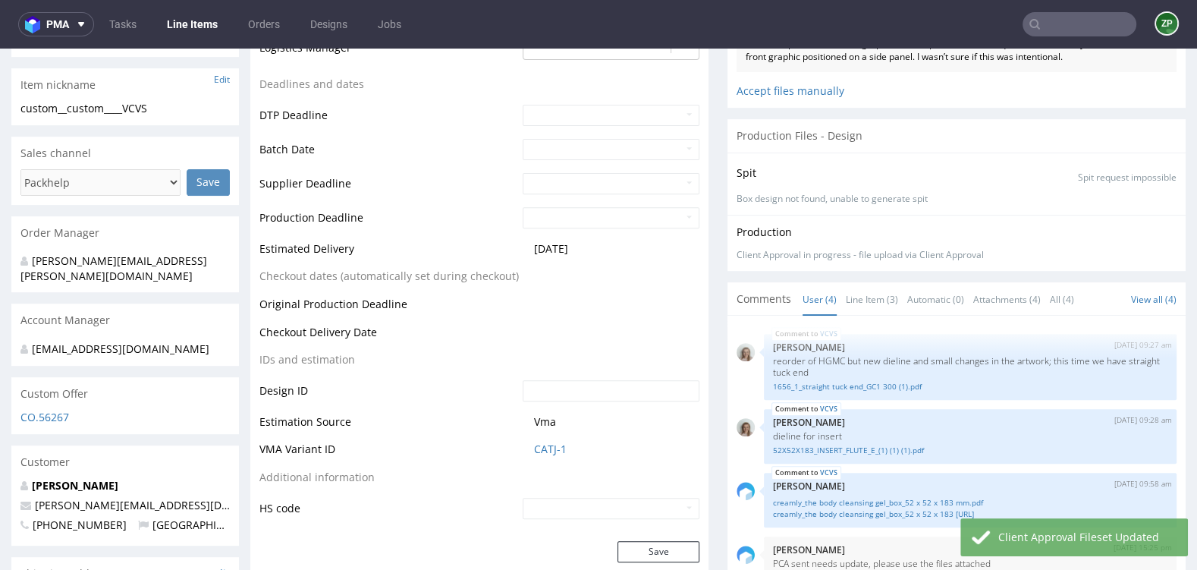
scroll to position [567, 0]
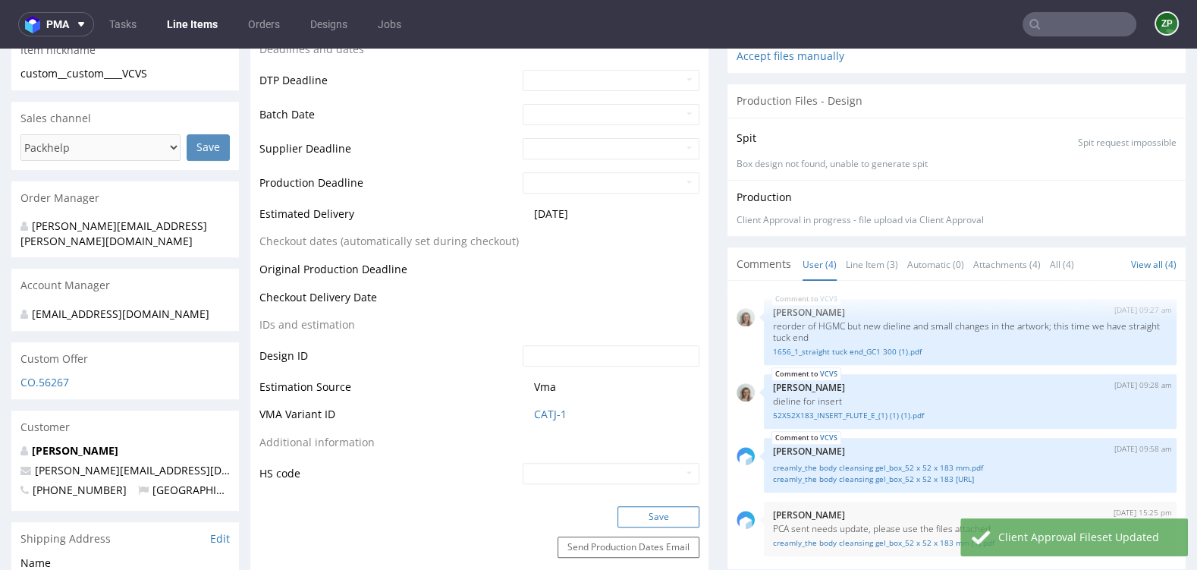
click at [655, 506] on button "Save" at bounding box center [658, 516] width 82 height 21
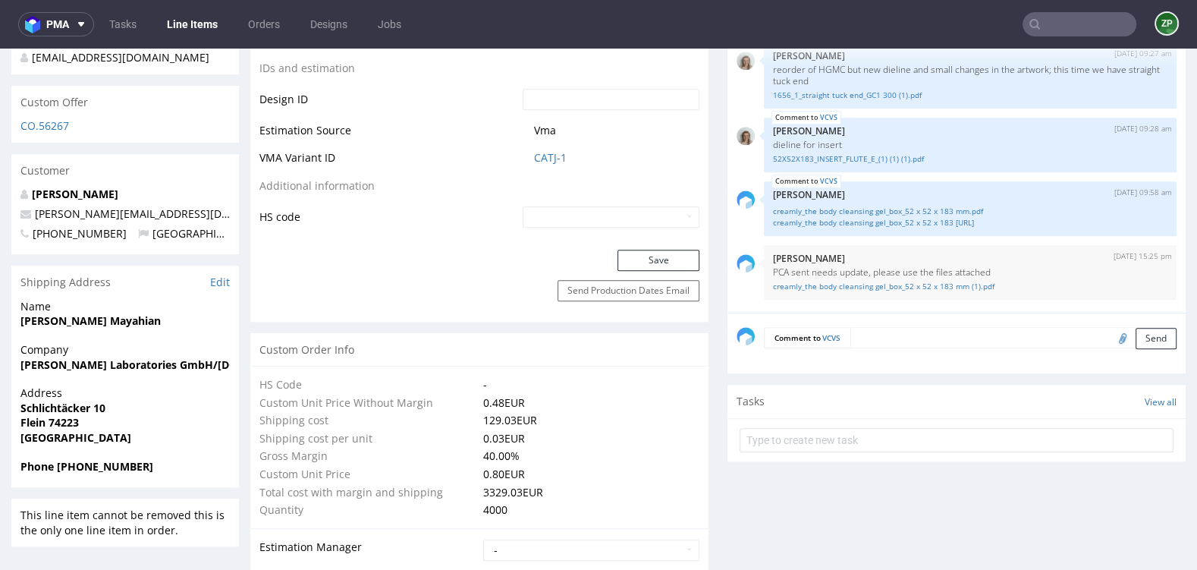
scroll to position [826, 0]
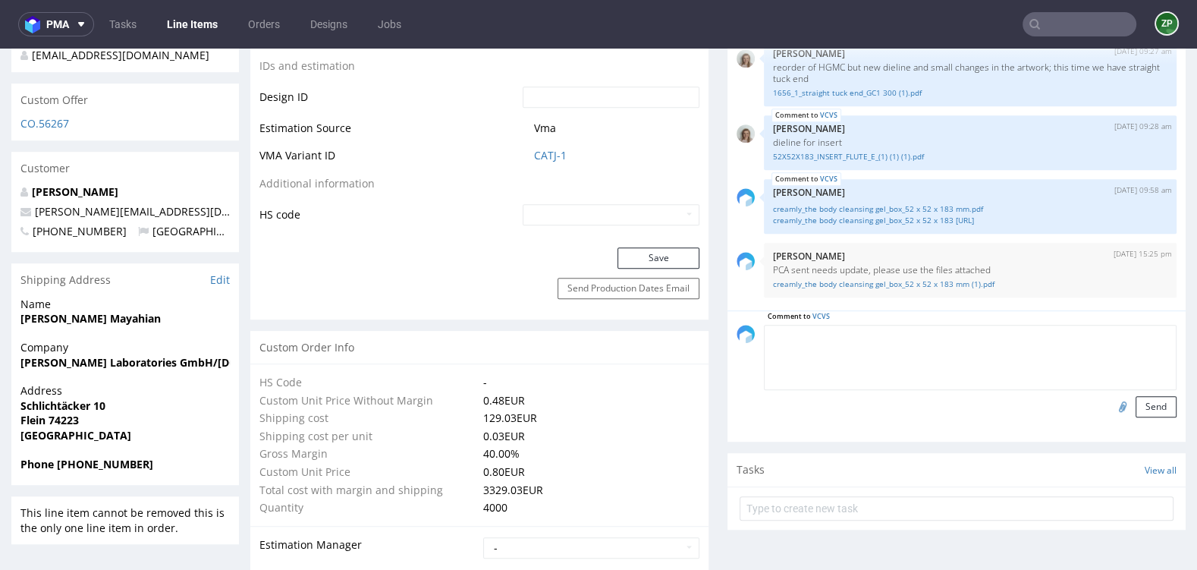
click at [879, 333] on textarea at bounding box center [970, 357] width 413 height 65
click at [764, 331] on textarea "check this element" at bounding box center [970, 357] width 413 height 65
type textarea "DTP pls check this element"
click at [1110, 402] on input "file" at bounding box center [1120, 406] width 21 height 20
type input "C:\fakepath\unnamed.png"
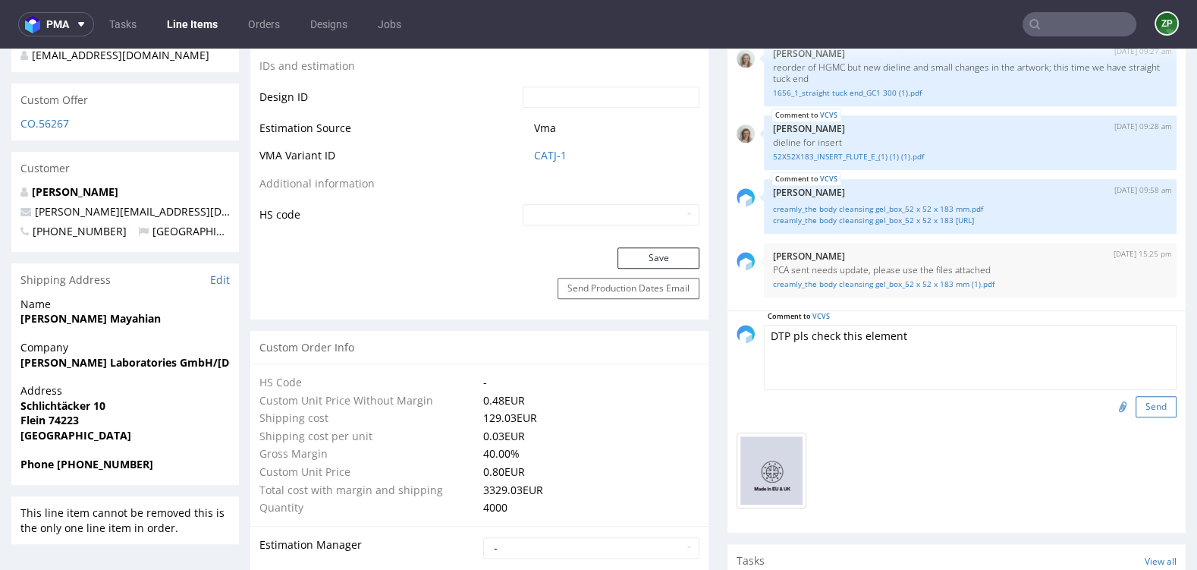
click at [1149, 405] on button "Send" at bounding box center [1155, 406] width 41 height 21
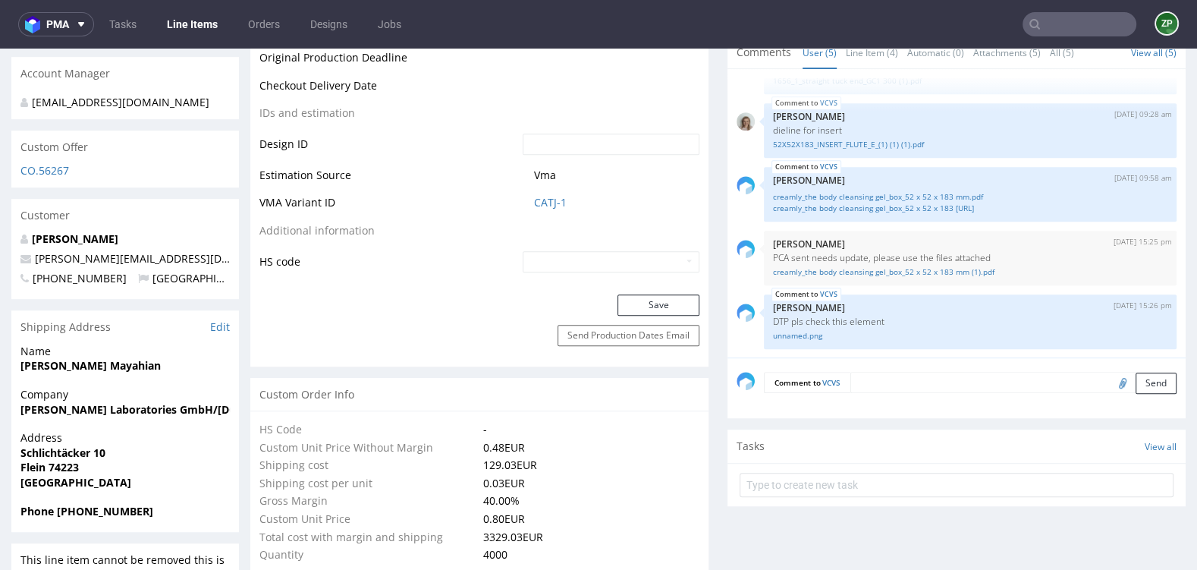
scroll to position [778, 0]
click at [881, 268] on link "creamly_the body cleansing gel_box_52 x 52 x 183 mm (1).pdf" at bounding box center [970, 272] width 394 height 11
click at [871, 195] on link "creamly_the body cleansing gel_box_52 x 52 x 183 mm.pdf" at bounding box center [970, 197] width 394 height 11
